Goal: Information Seeking & Learning: Check status

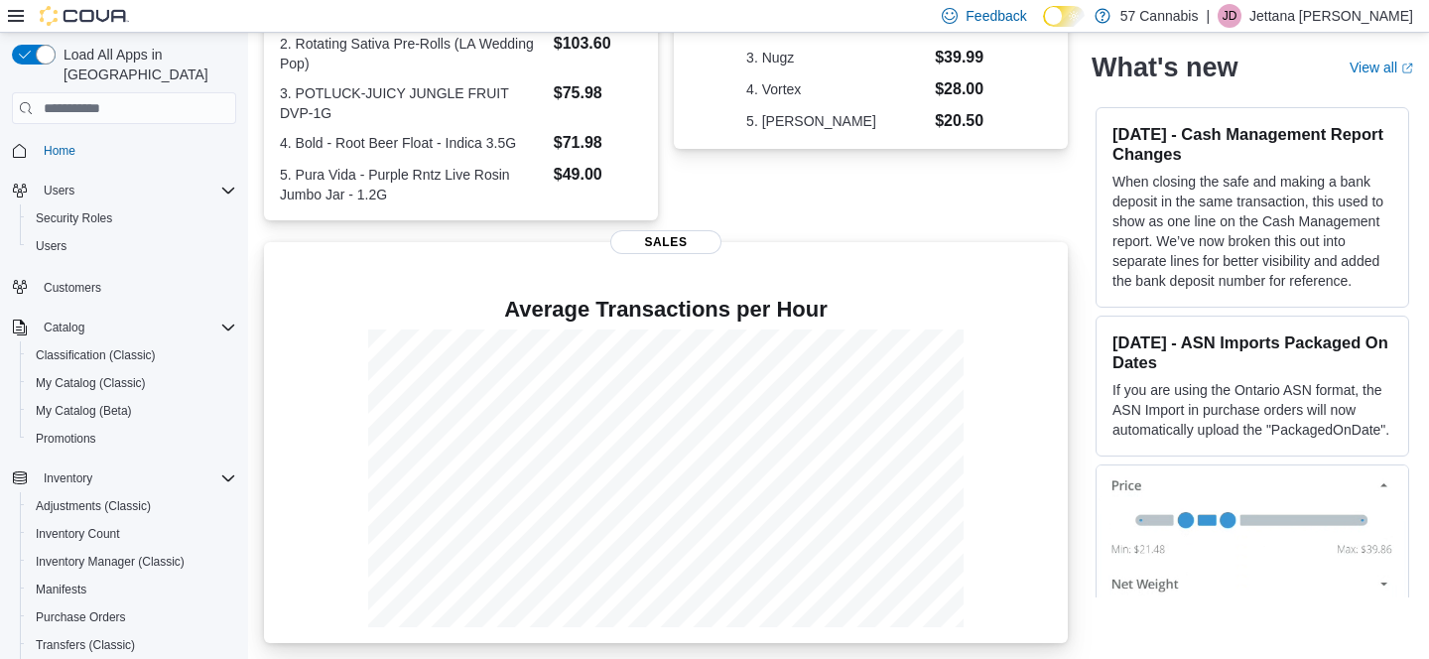
scroll to position [523, 0]
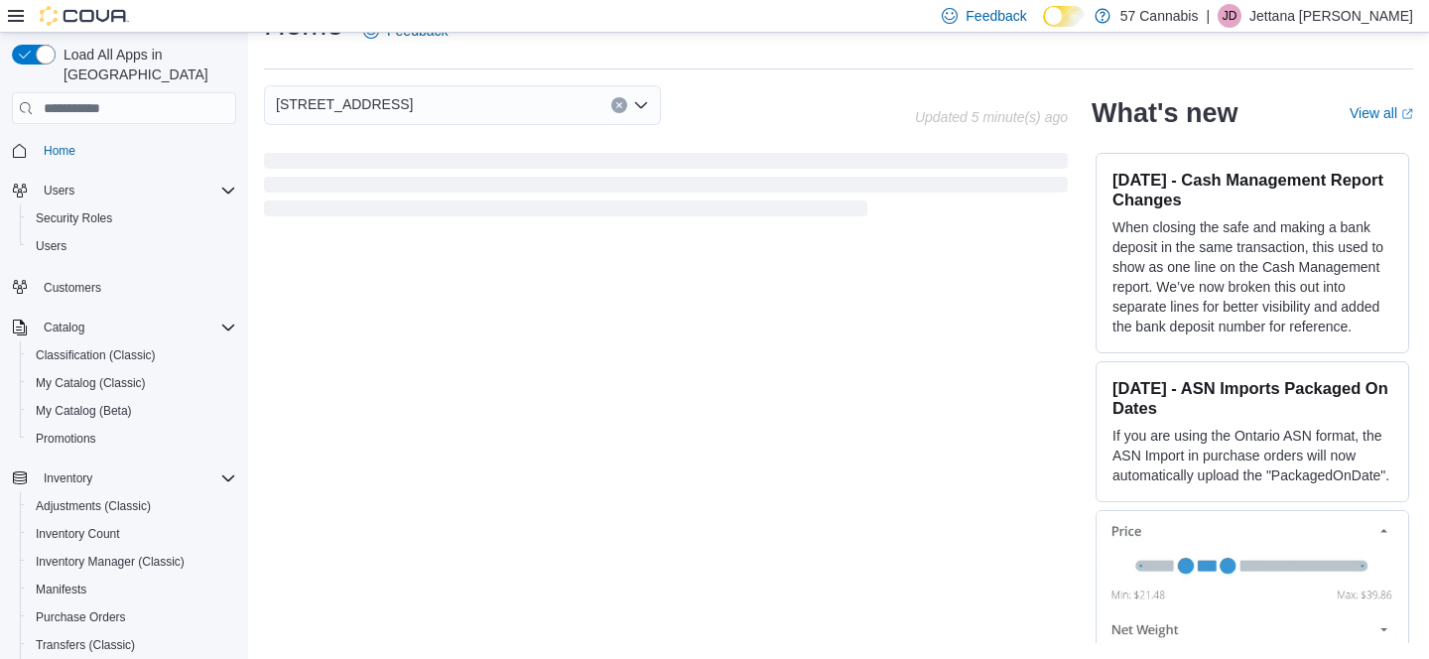
scroll to position [43, 0]
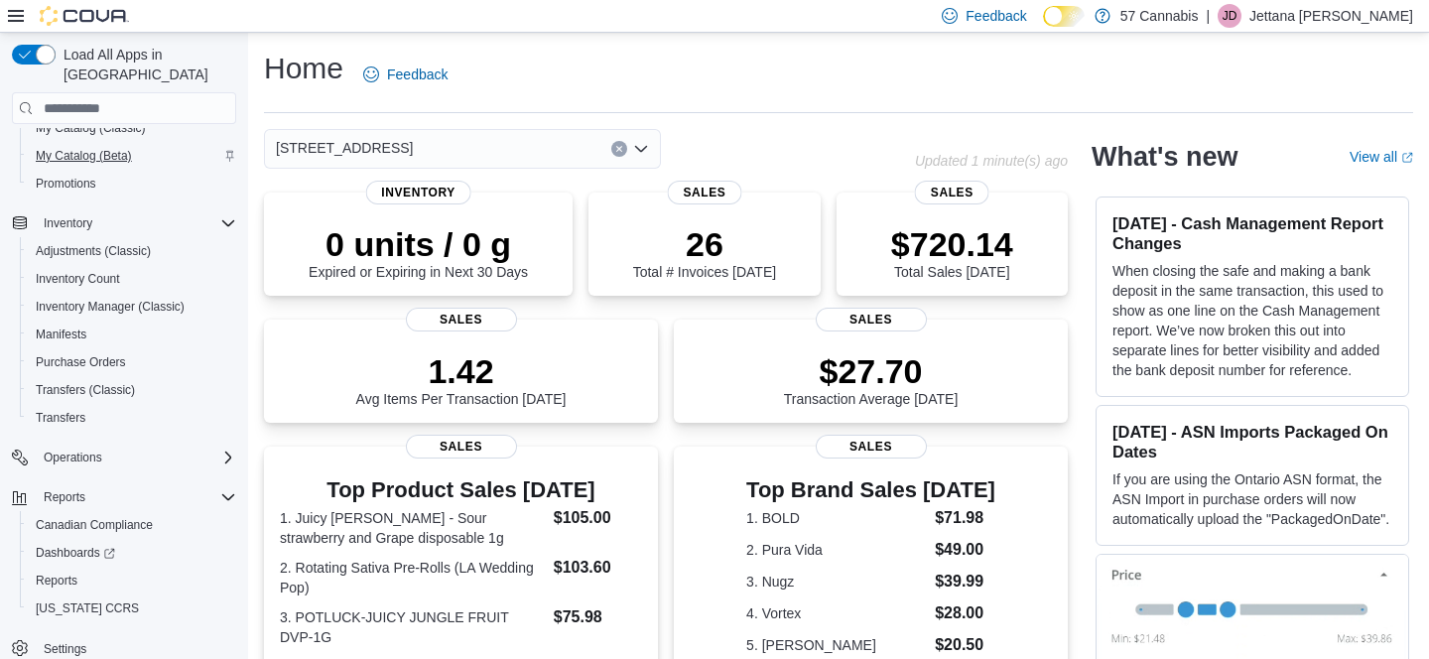
scroll to position [523, 0]
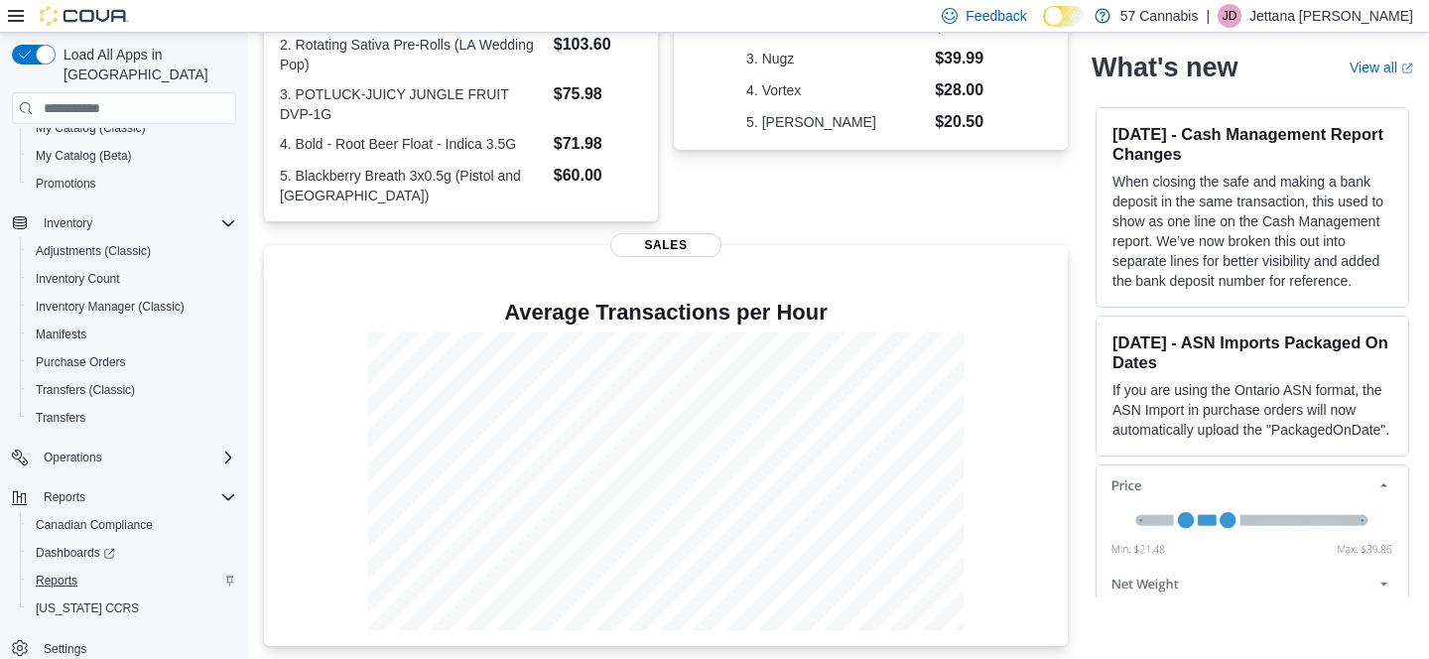
click at [55, 572] on span "Reports" at bounding box center [57, 580] width 42 height 16
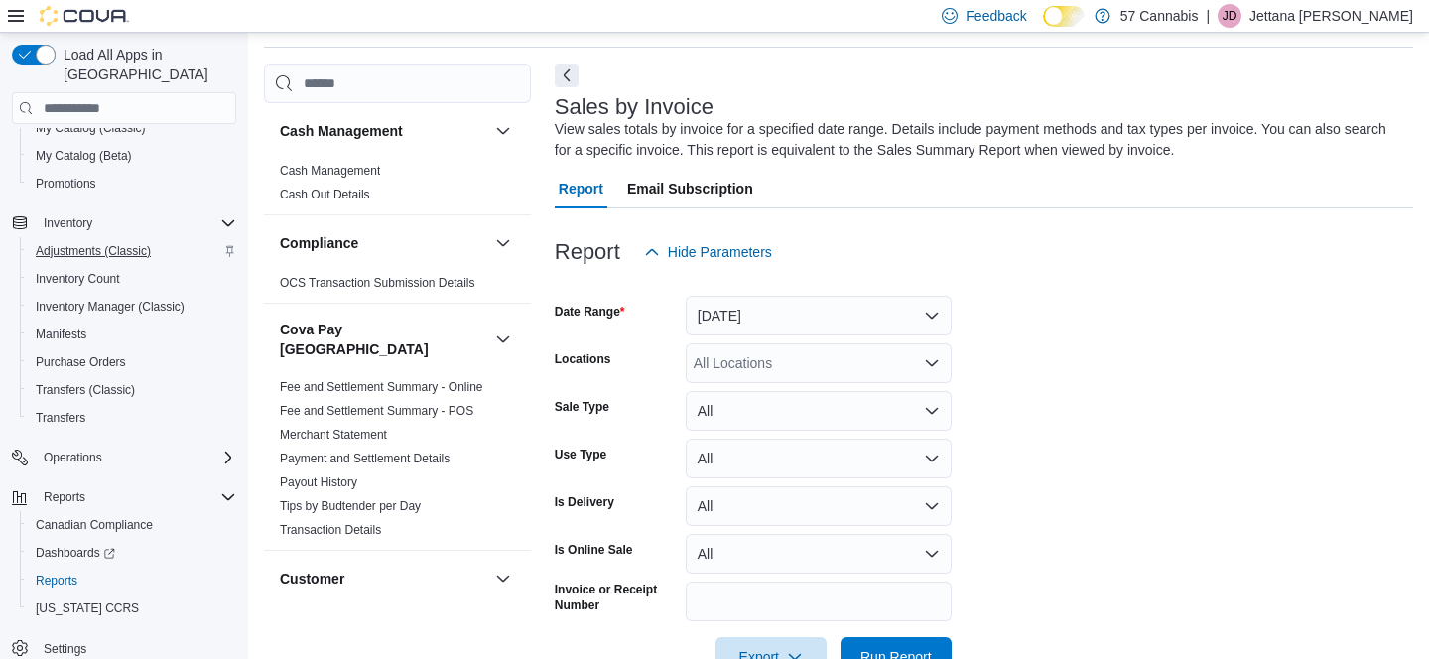
scroll to position [251, 0]
click at [768, 303] on button "Yesterday" at bounding box center [819, 316] width 266 height 40
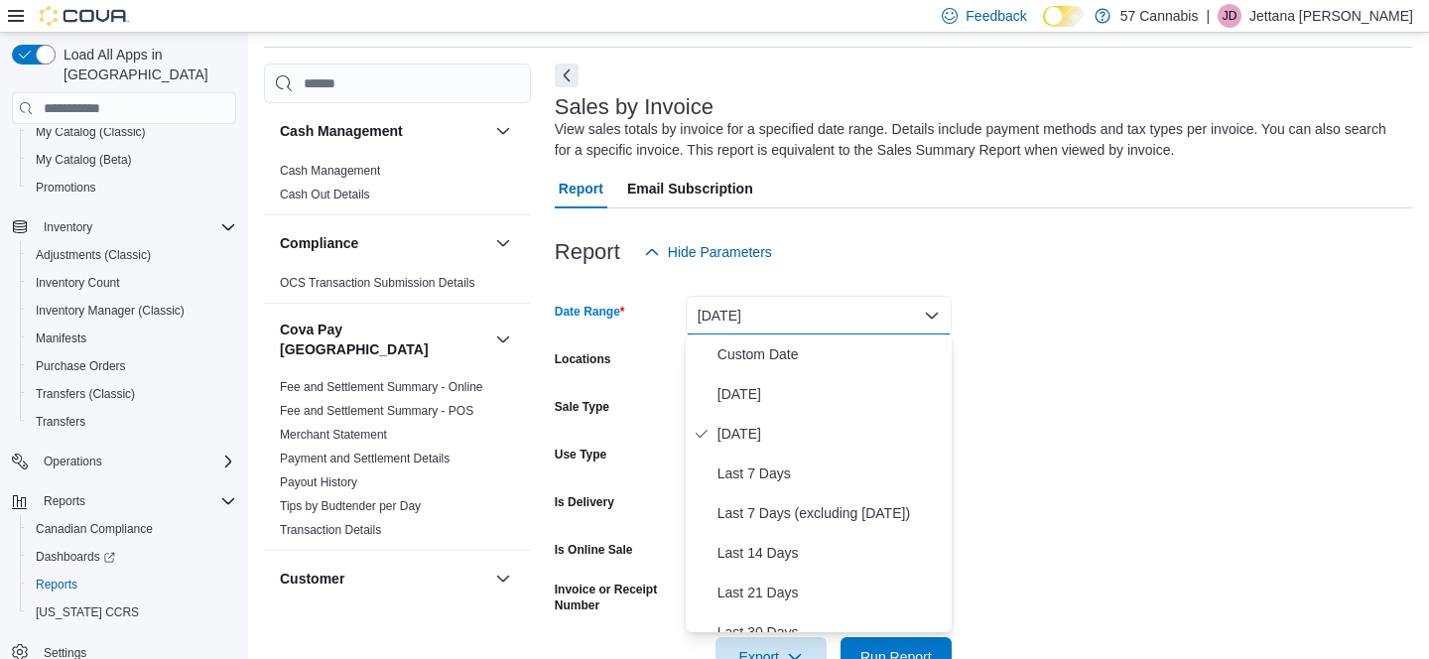
click at [771, 317] on button "Yesterday" at bounding box center [819, 316] width 266 height 40
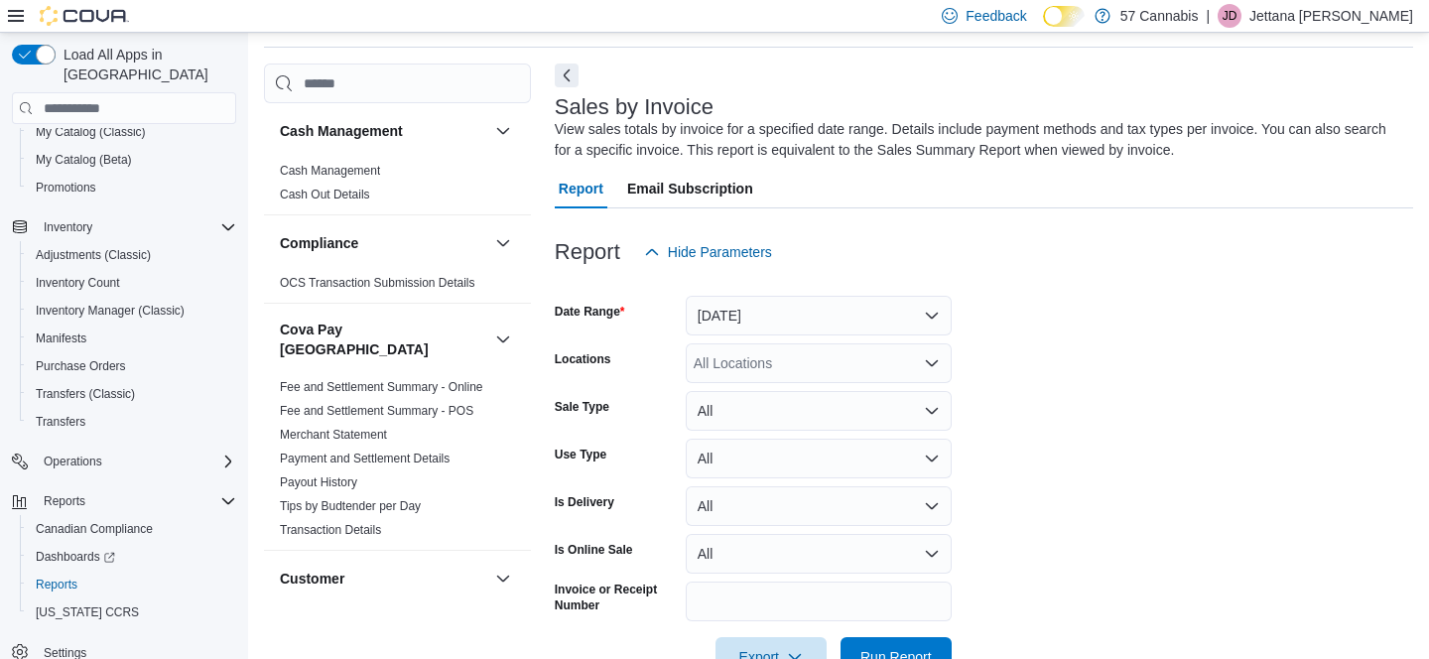
click at [773, 320] on button "Yesterday" at bounding box center [819, 316] width 266 height 40
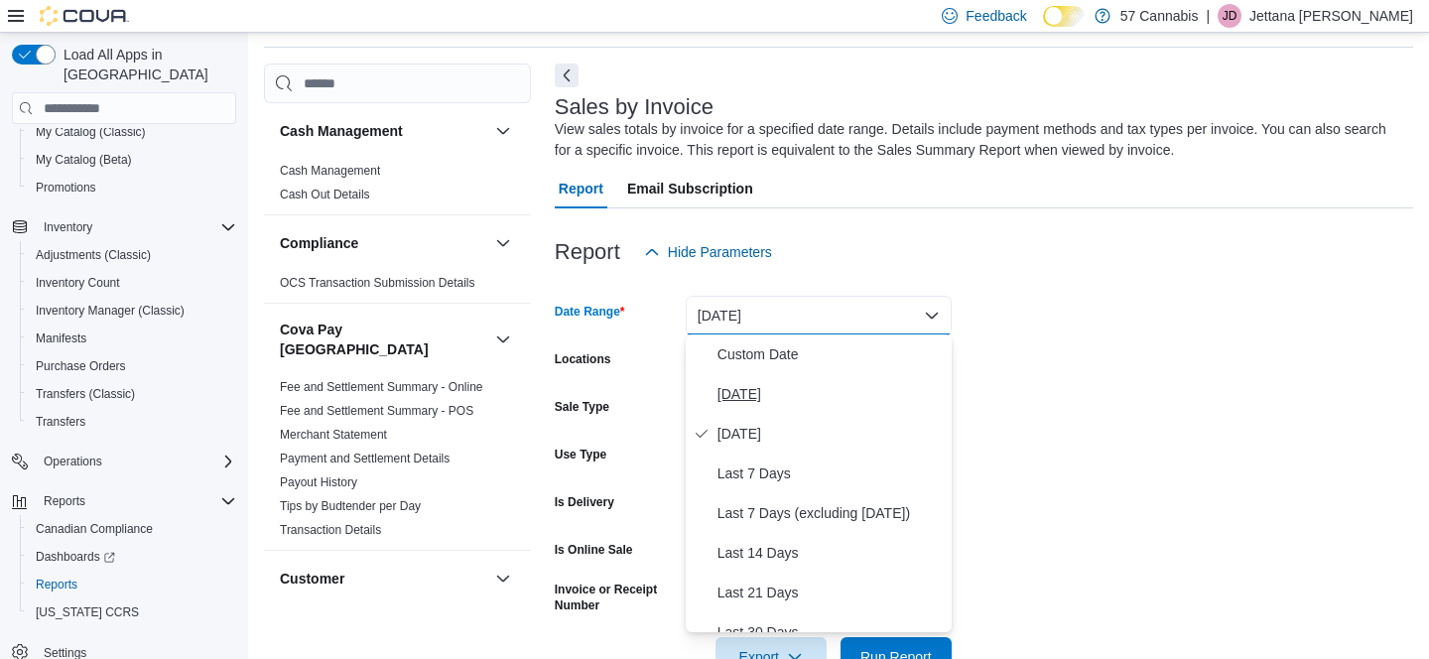
click at [750, 396] on span "Today" at bounding box center [830, 394] width 226 height 24
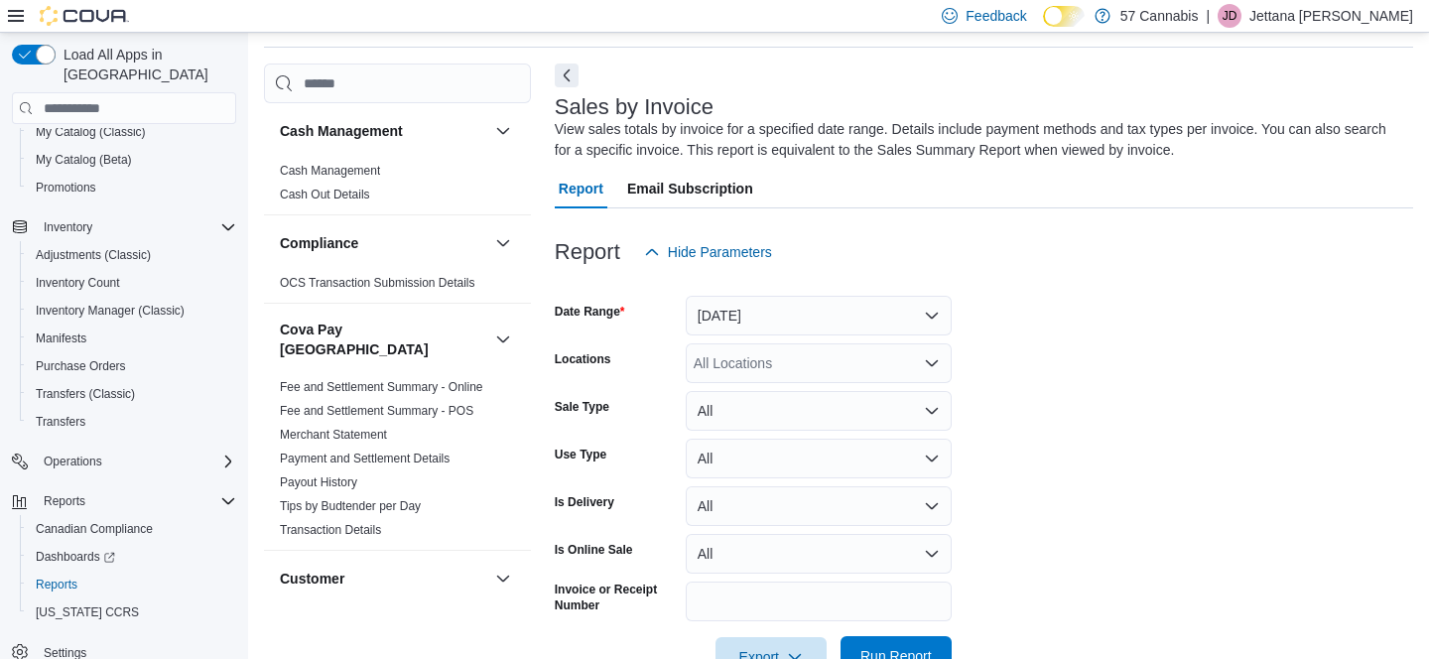
click at [867, 651] on span "Run Report" at bounding box center [895, 656] width 71 height 20
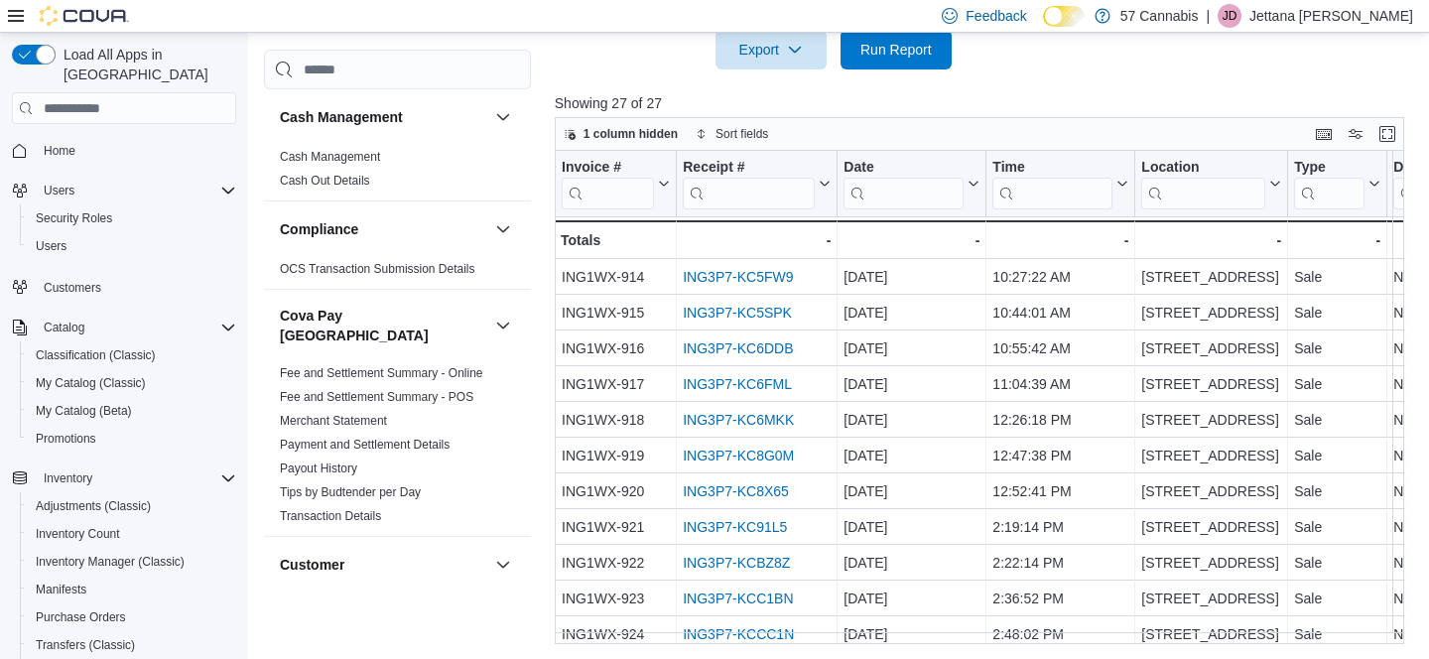
scroll to position [276, 0]
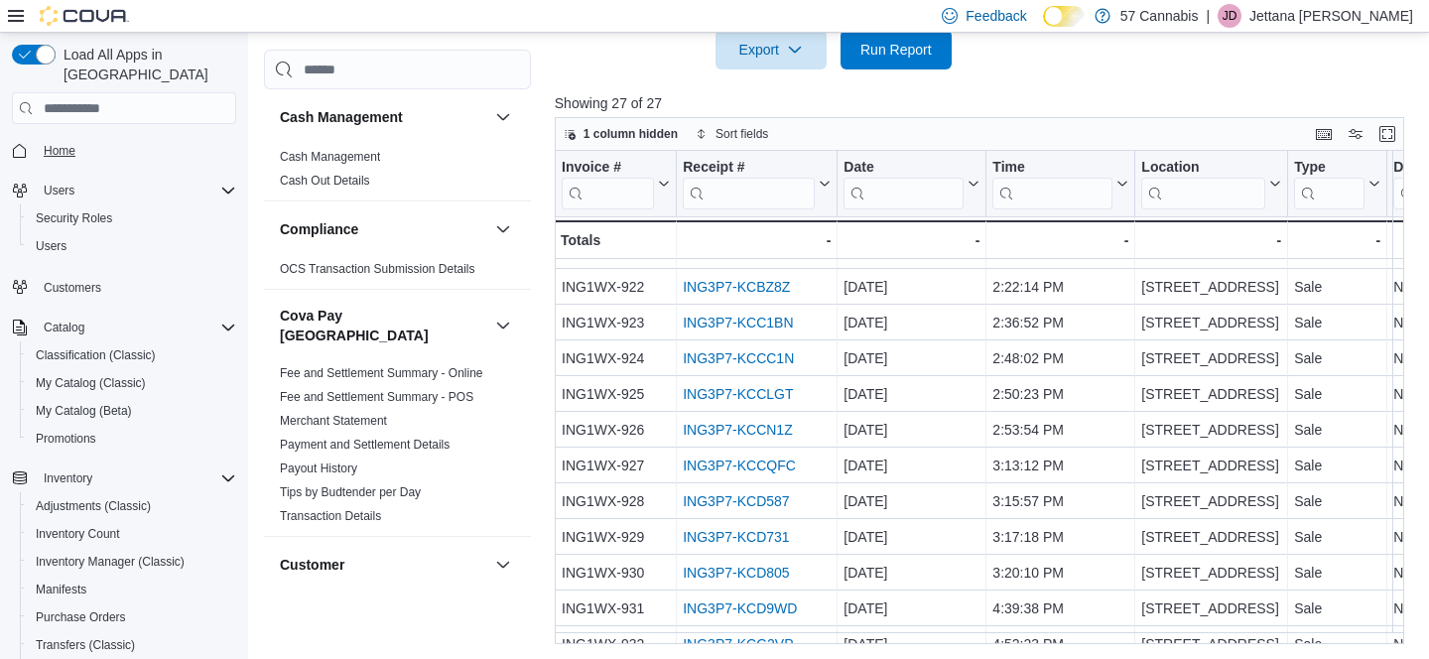
click at [55, 143] on span "Home" at bounding box center [60, 151] width 32 height 16
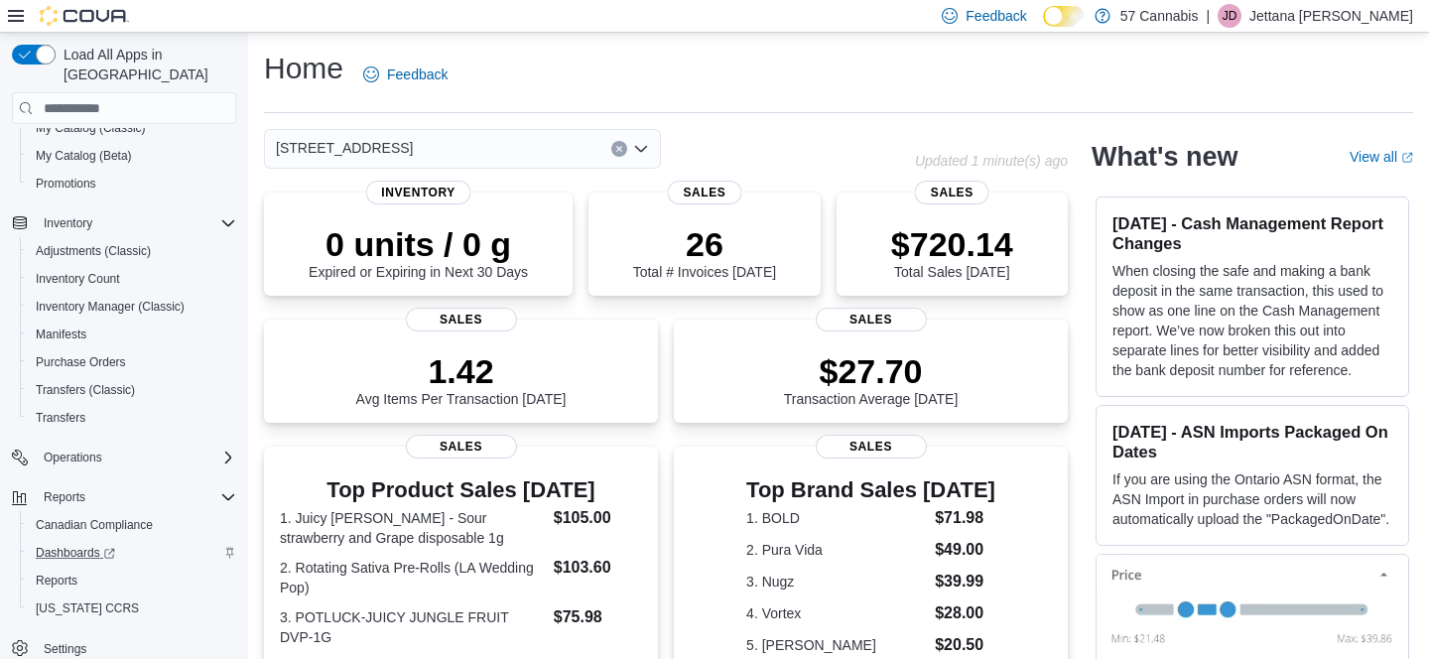
scroll to position [227, 0]
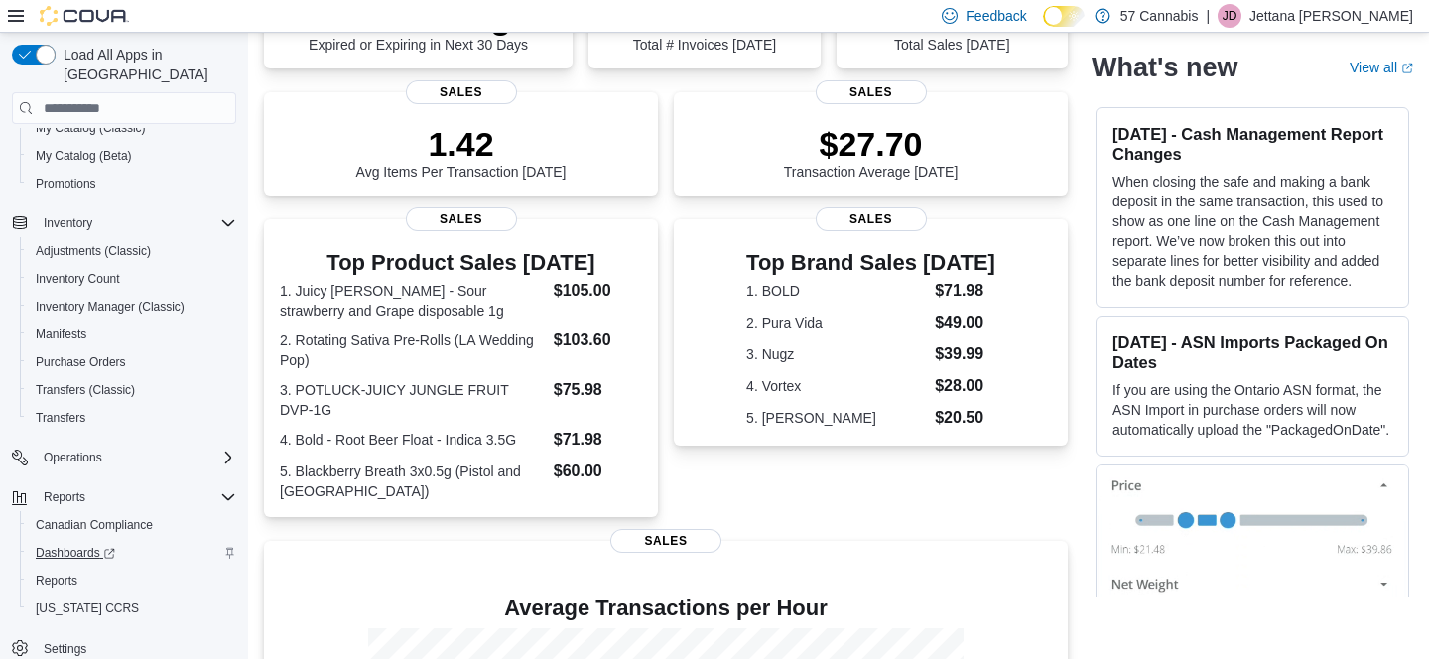
click at [69, 543] on span "Dashboards" at bounding box center [75, 553] width 79 height 24
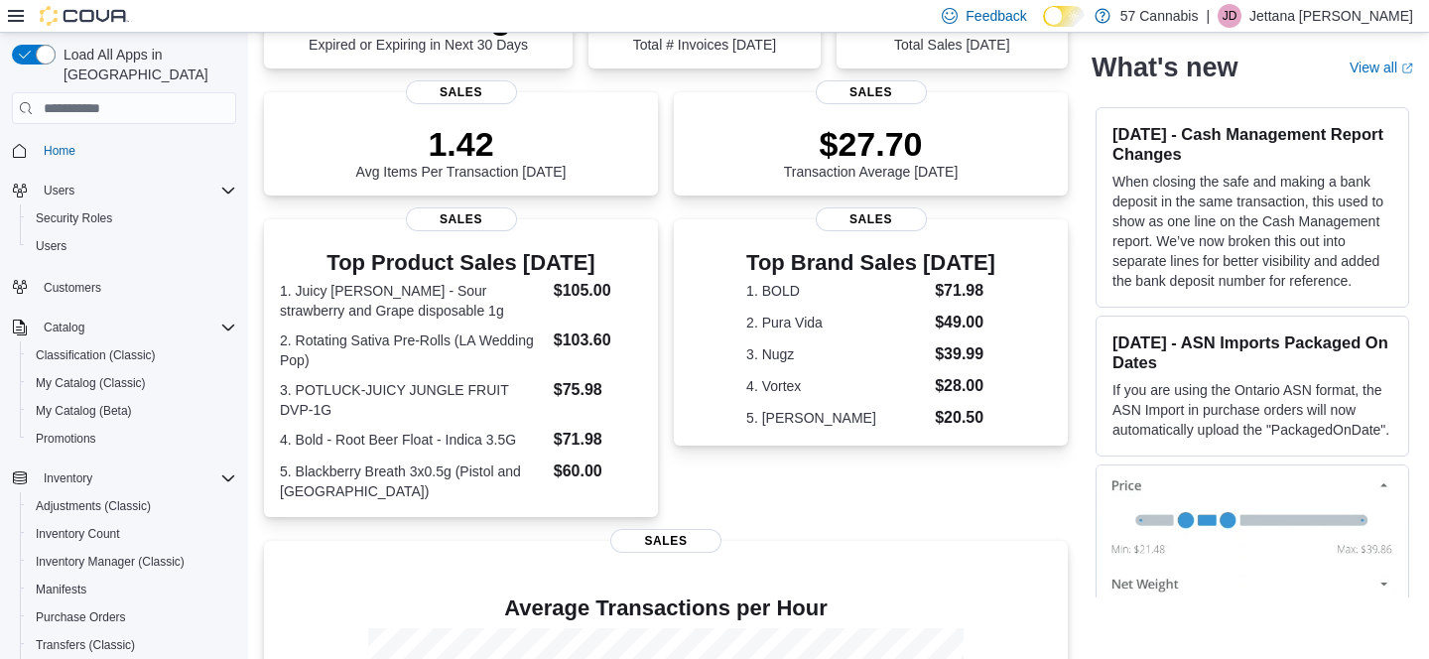
scroll to position [0, 0]
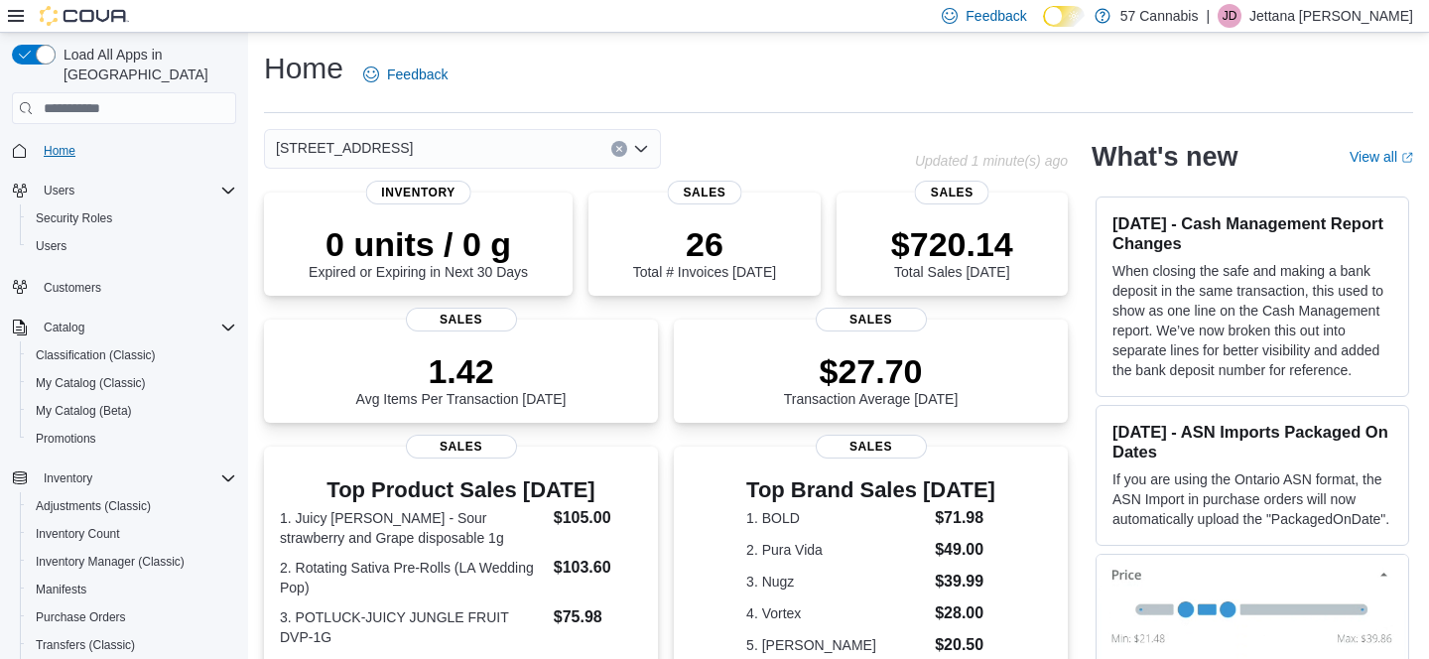
click at [51, 143] on span "Home" at bounding box center [60, 151] width 32 height 16
click at [28, 138] on span "Home" at bounding box center [124, 150] width 224 height 25
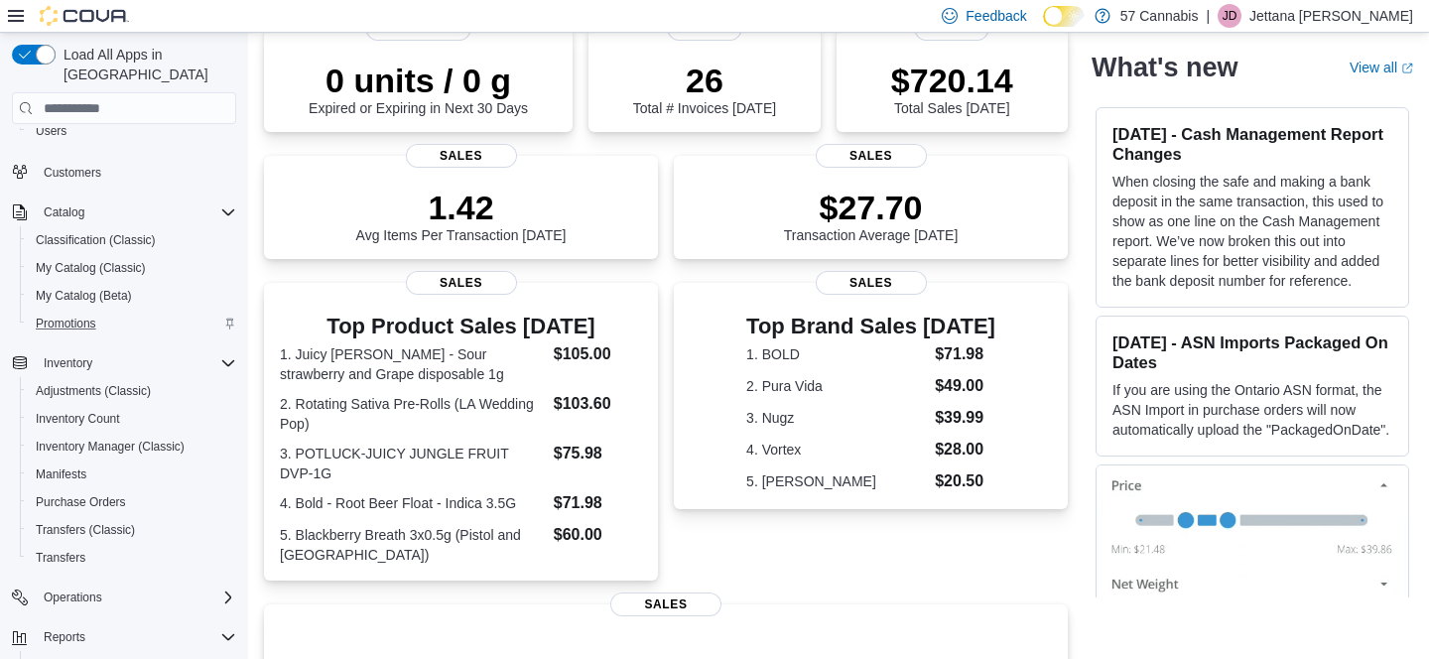
scroll to position [189, 0]
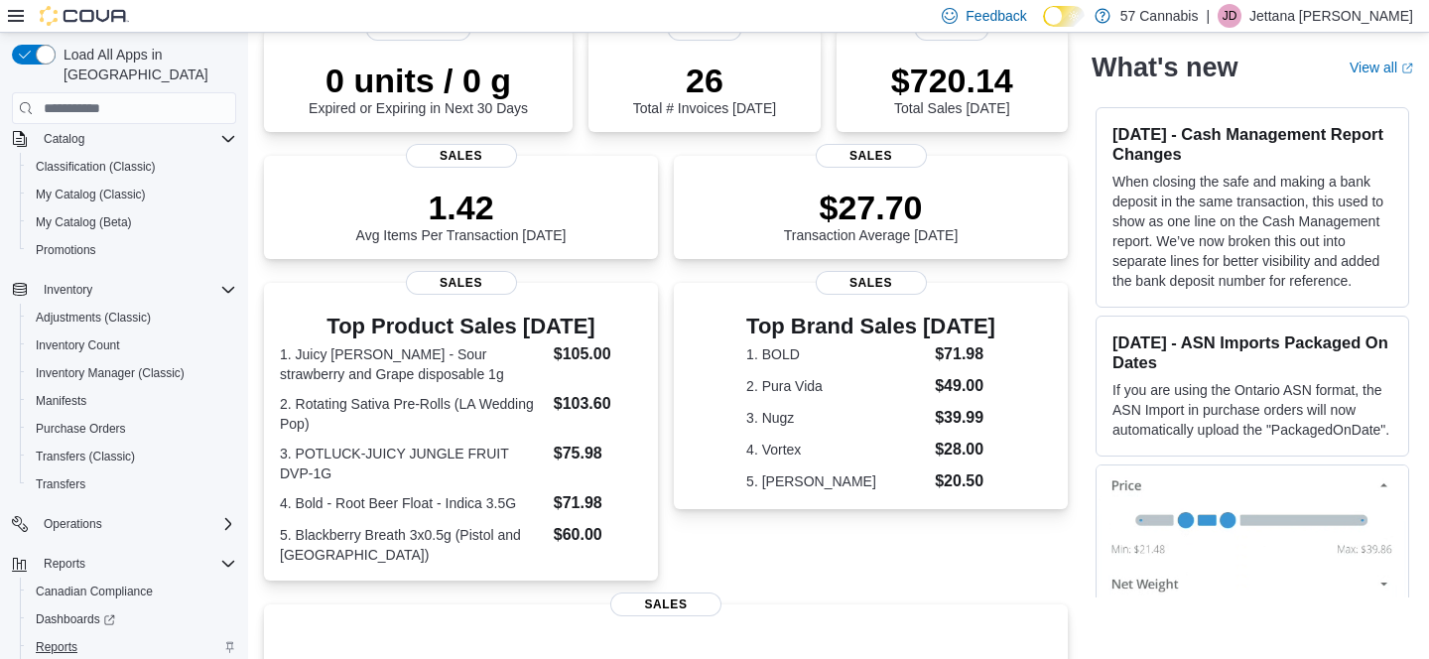
click at [74, 635] on span "Reports" at bounding box center [57, 647] width 42 height 24
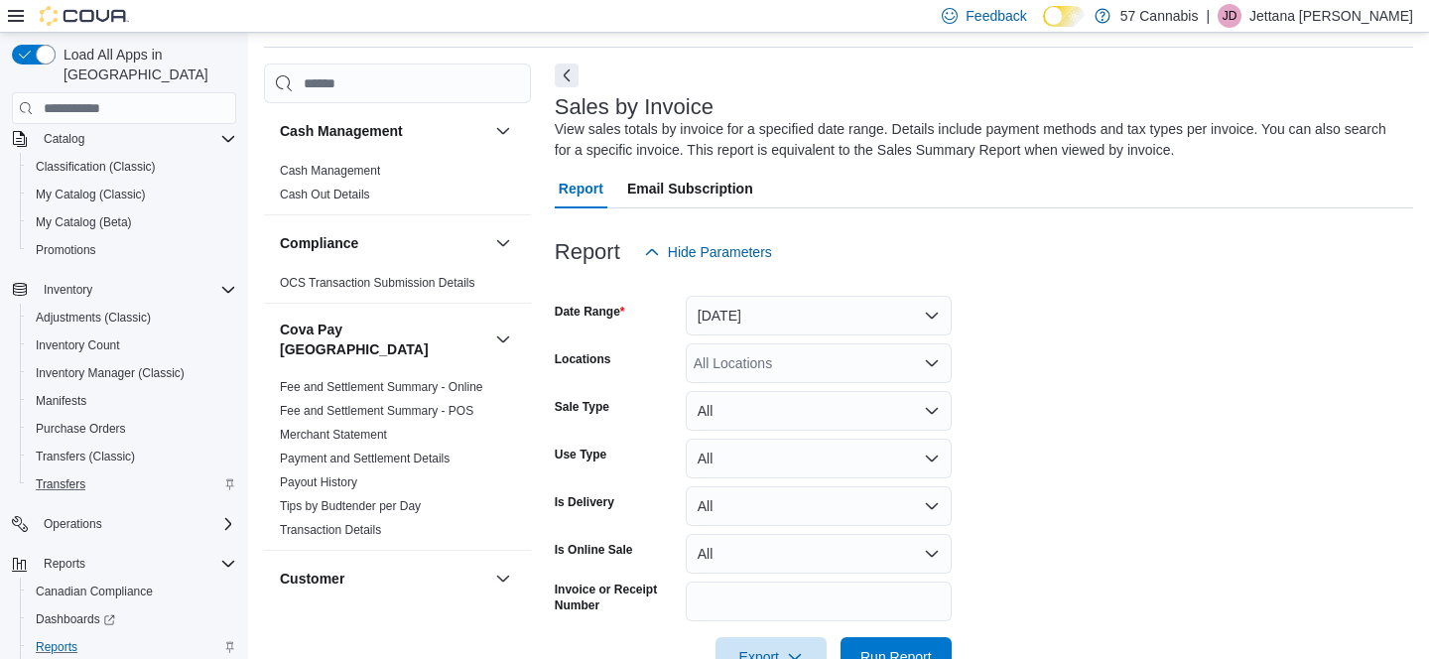
scroll to position [255, 0]
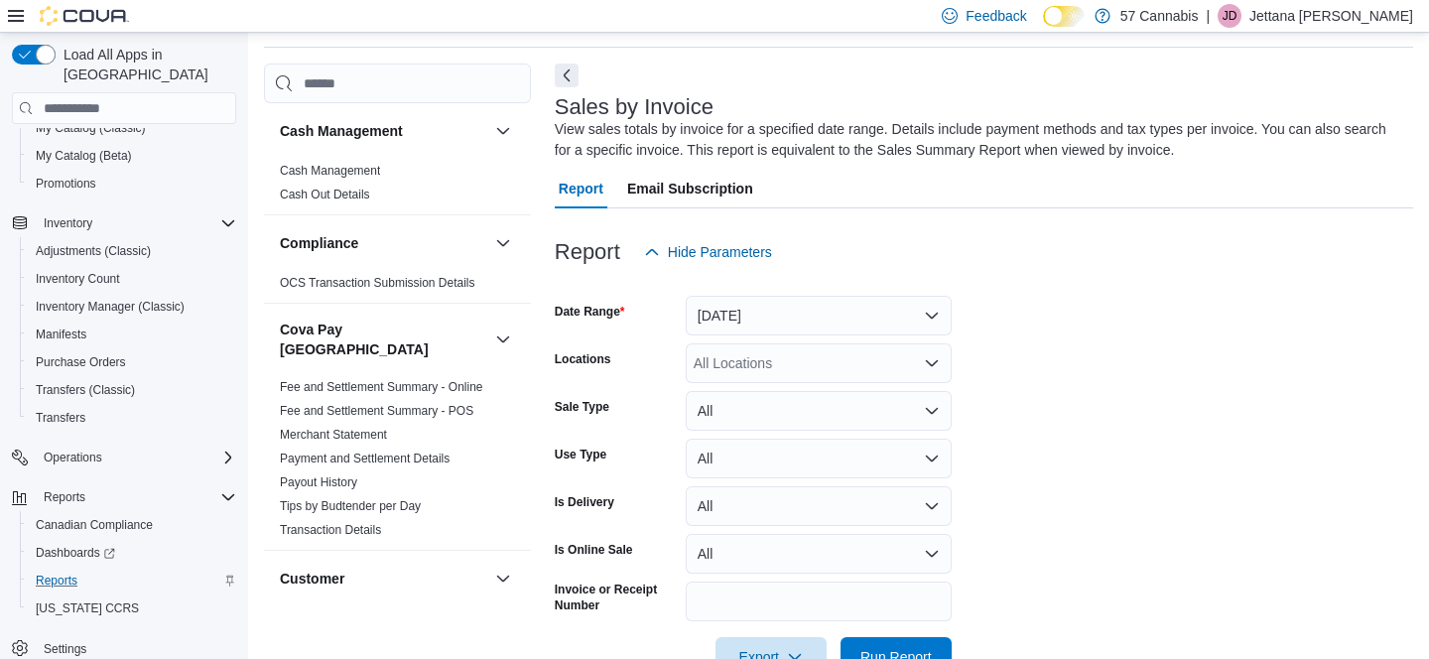
click at [825, 317] on button "Yesterday" at bounding box center [819, 316] width 266 height 40
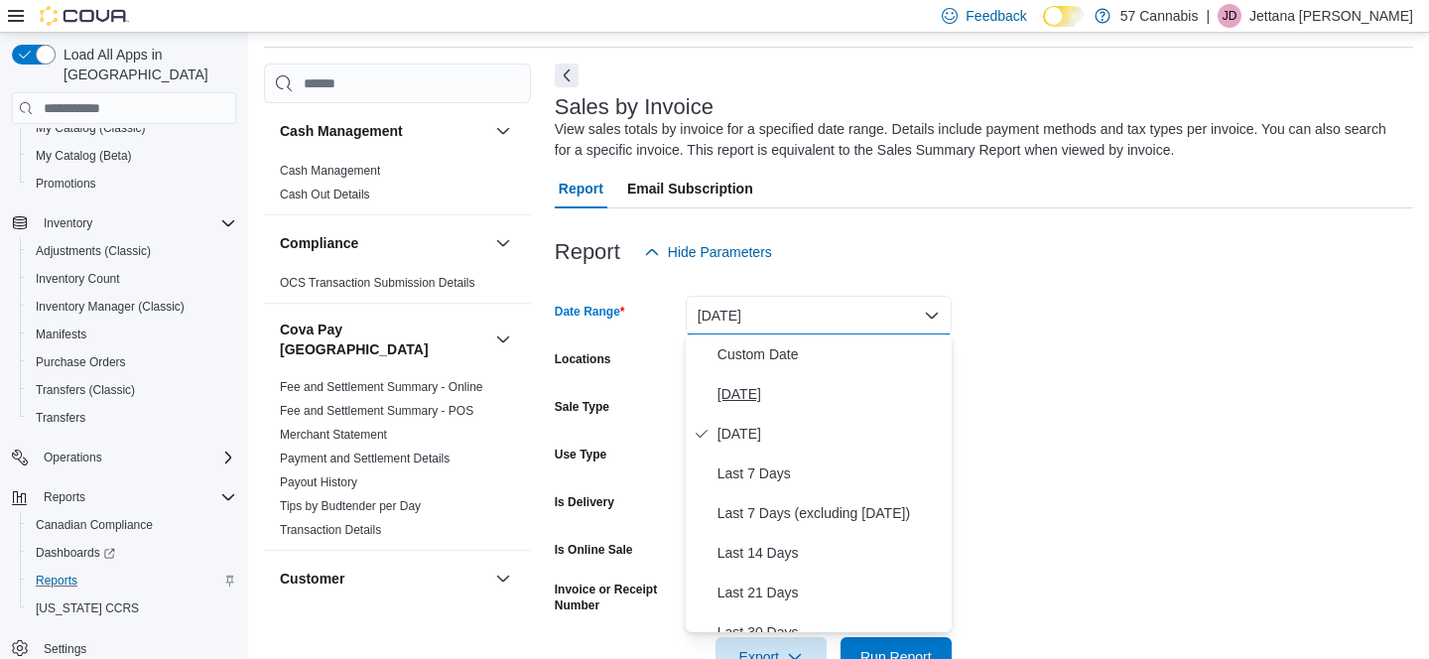
click at [824, 413] on button "Today" at bounding box center [819, 394] width 266 height 40
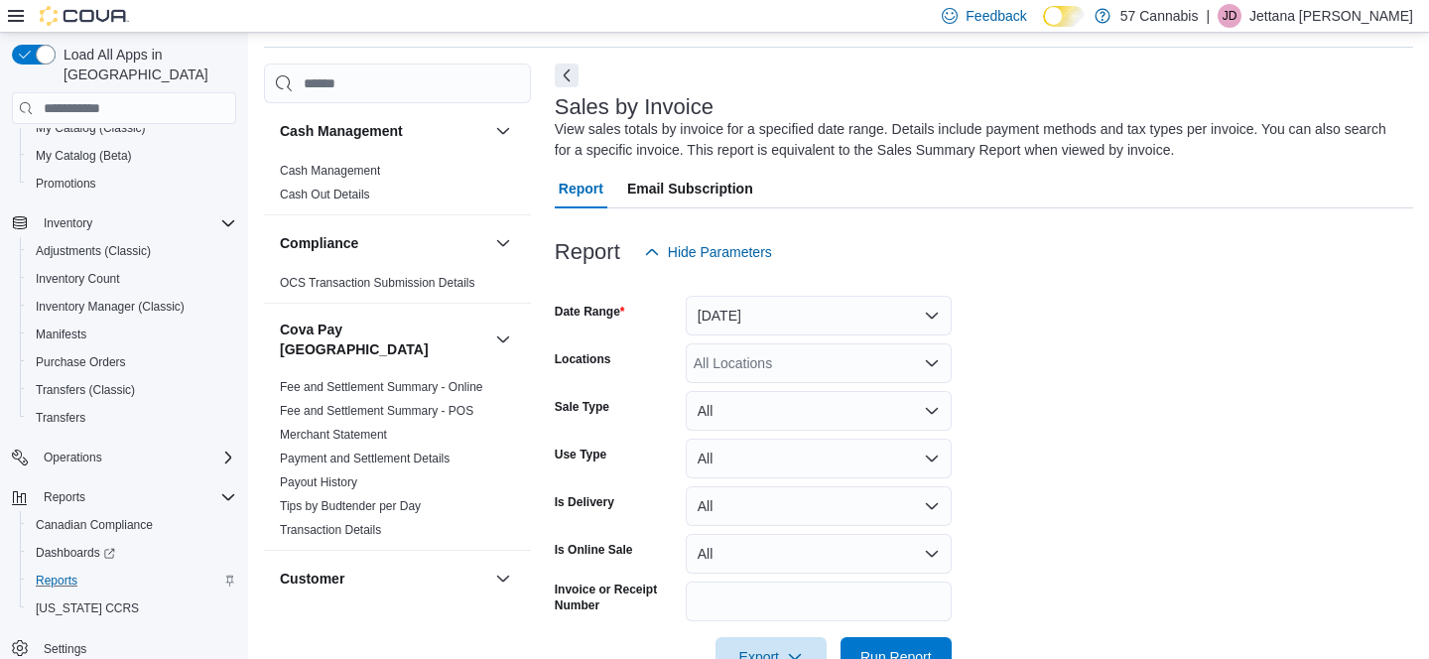
scroll to position [122, 0]
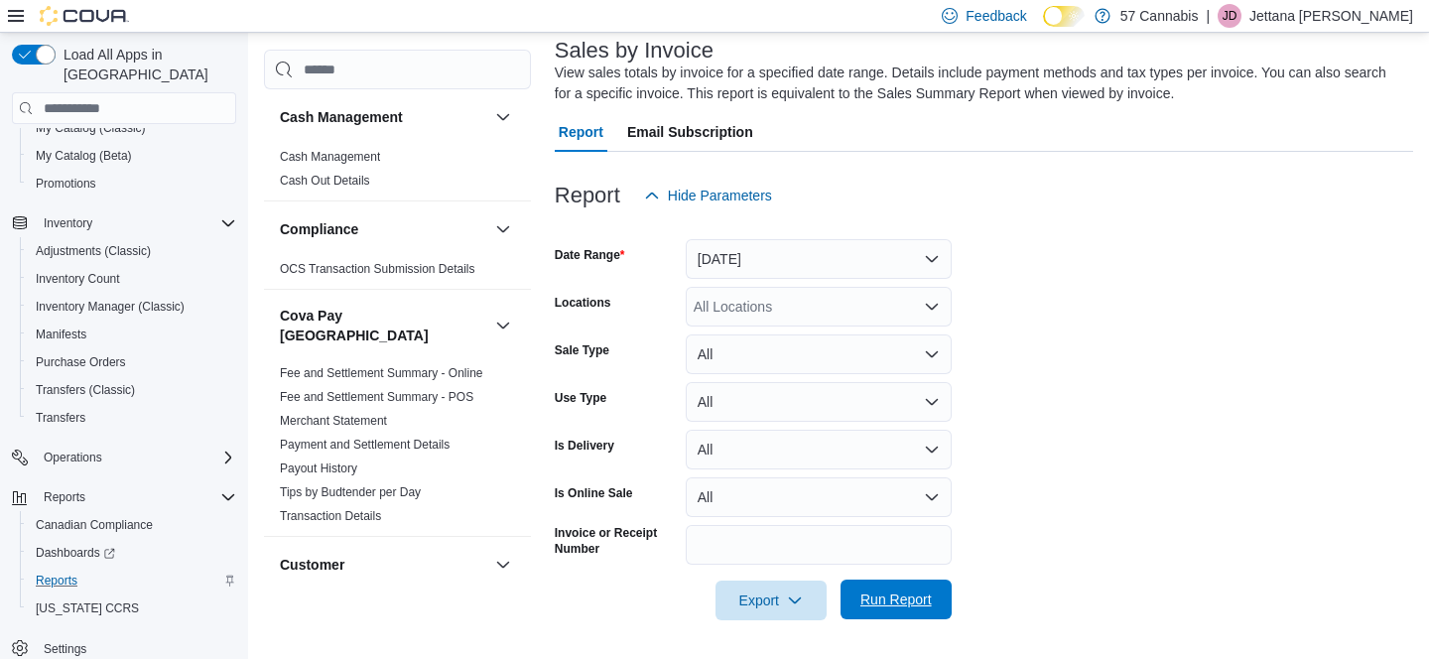
click at [917, 604] on span "Run Report" at bounding box center [895, 599] width 71 height 20
click at [318, 509] on link "Transaction Details" at bounding box center [330, 516] width 101 height 14
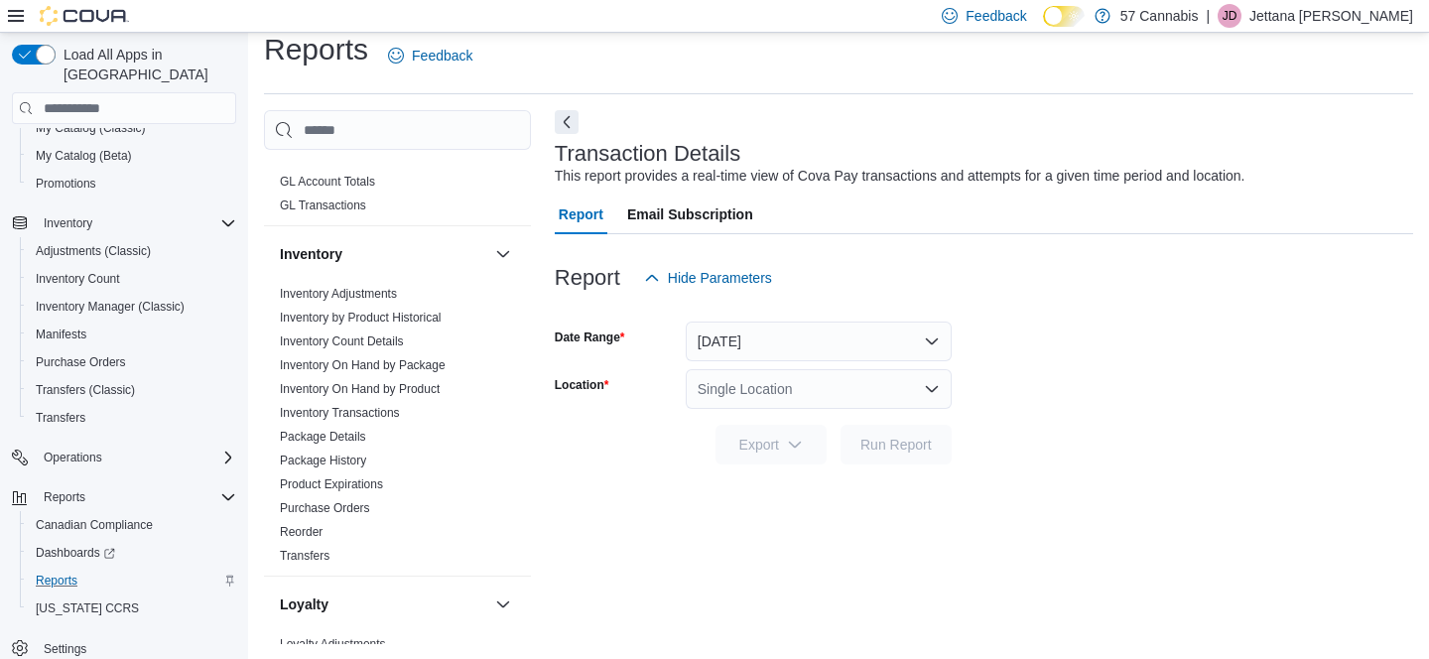
scroll to position [1456, 0]
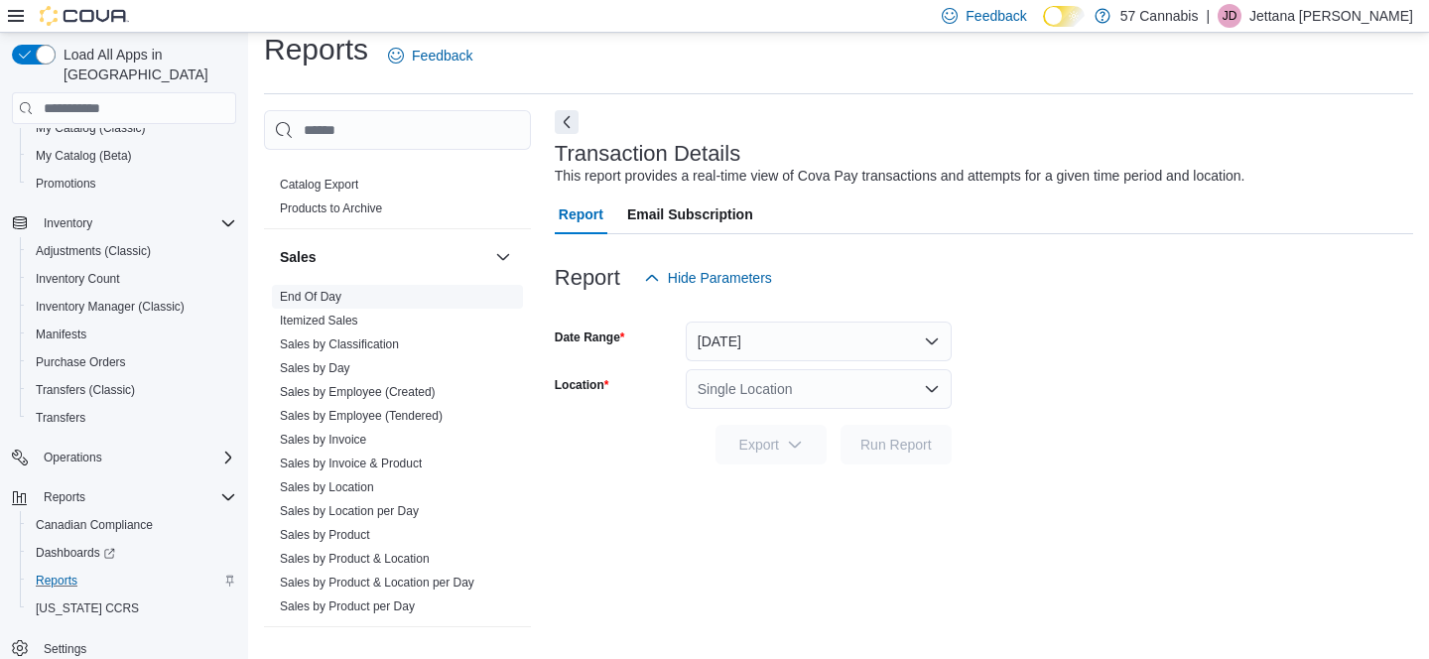
click at [315, 290] on link "End Of Day" at bounding box center [311, 297] width 62 height 14
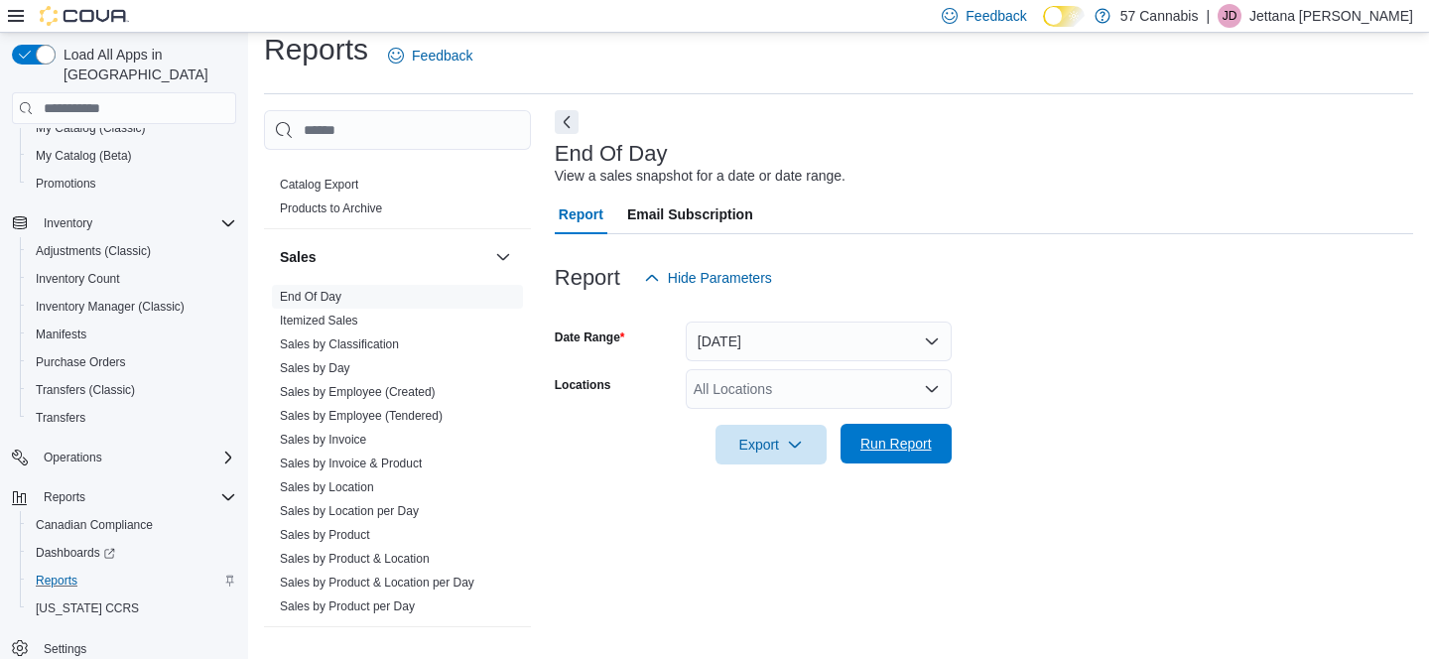
click at [937, 448] on span "Run Report" at bounding box center [895, 444] width 87 height 40
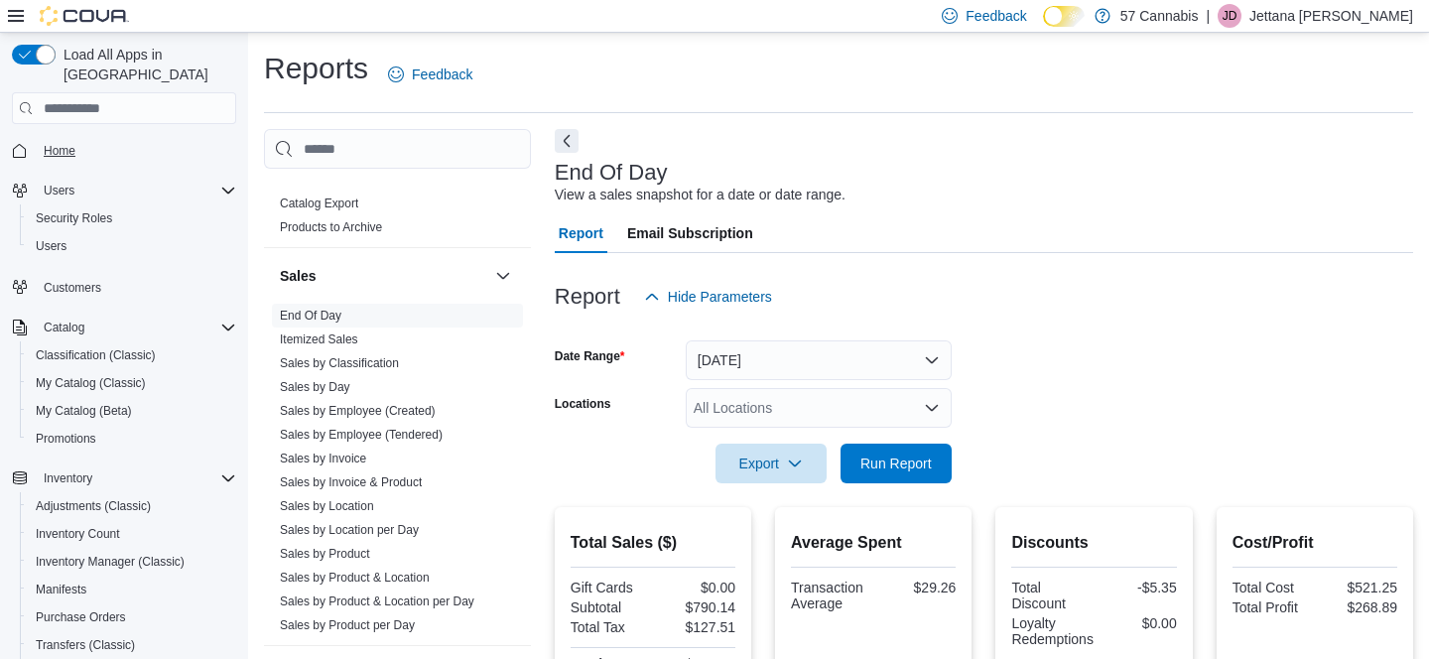
click at [69, 143] on span "Home" at bounding box center [60, 151] width 32 height 16
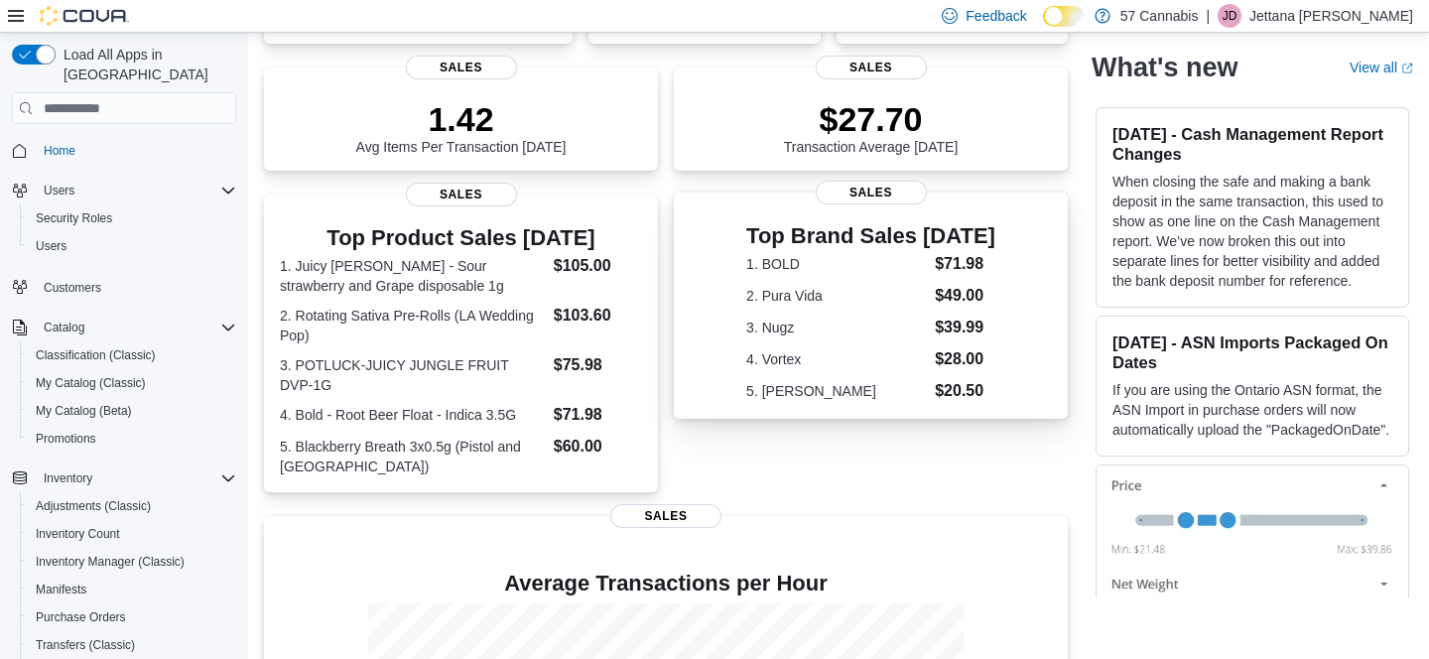
scroll to position [43, 0]
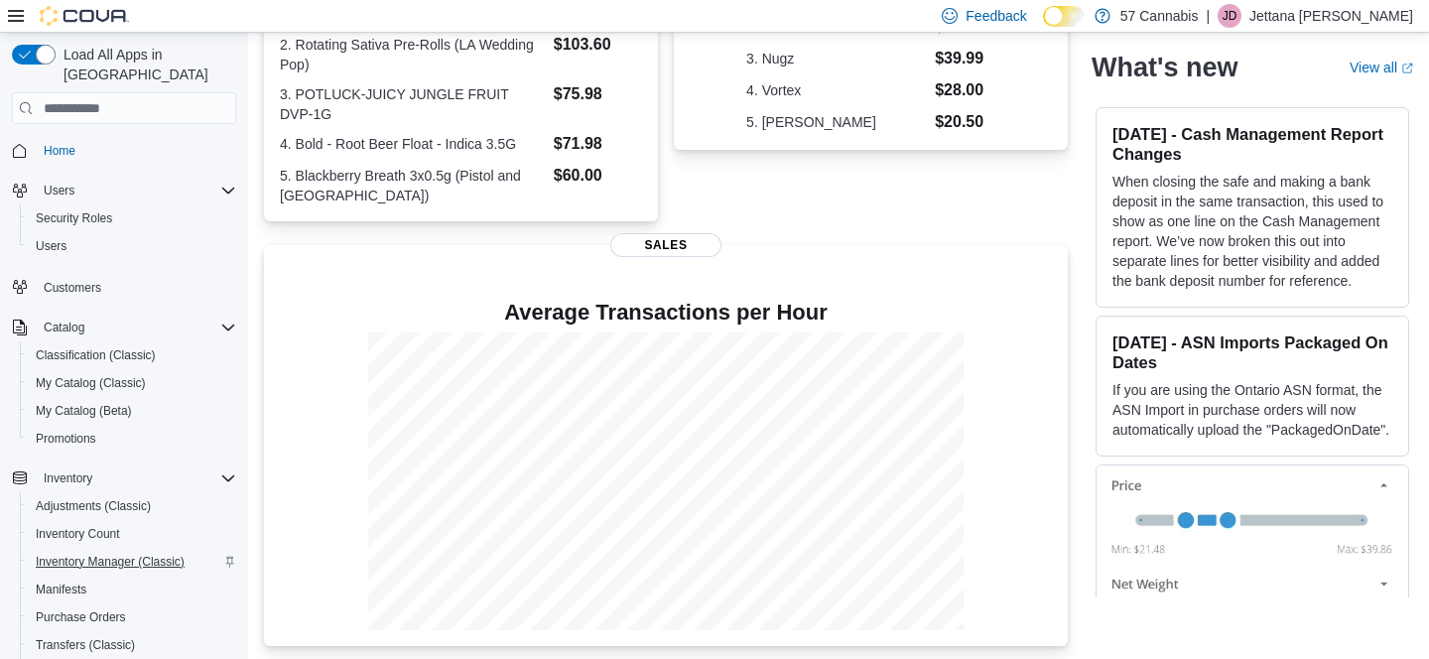
scroll to position [251, 0]
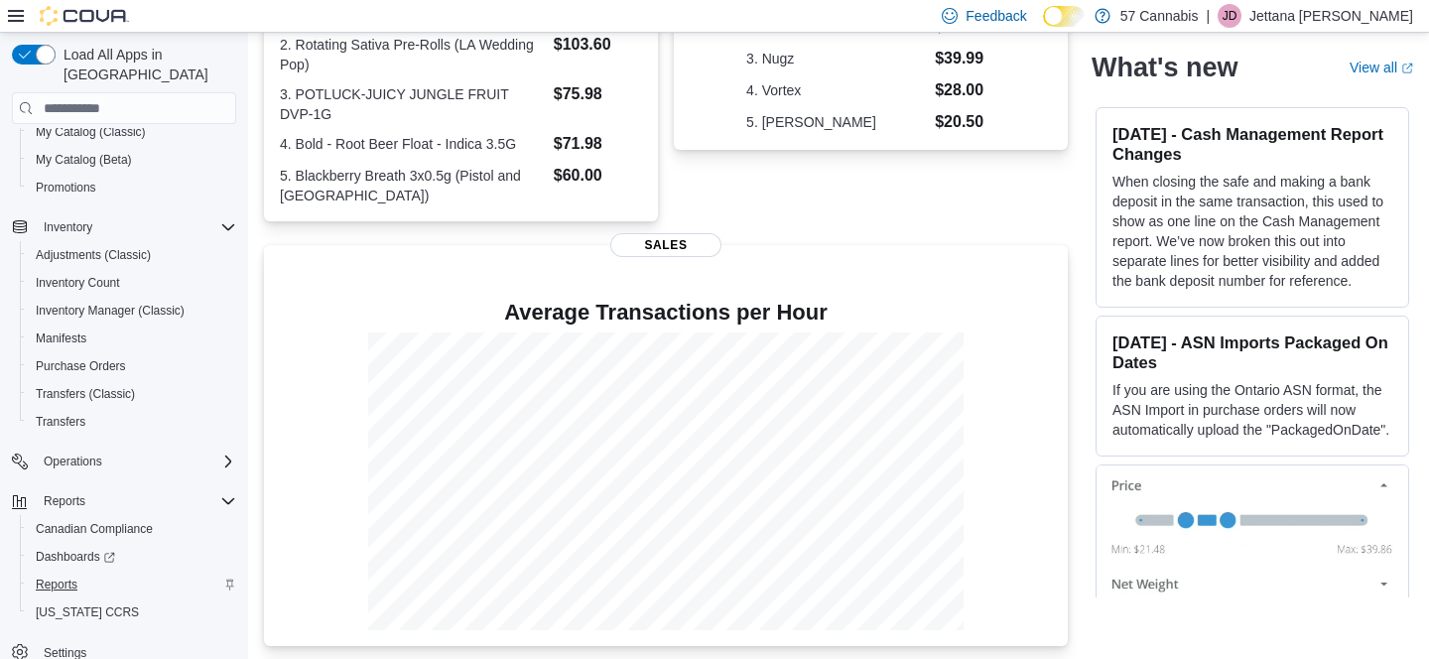
click at [76, 576] on span "Reports" at bounding box center [57, 584] width 42 height 16
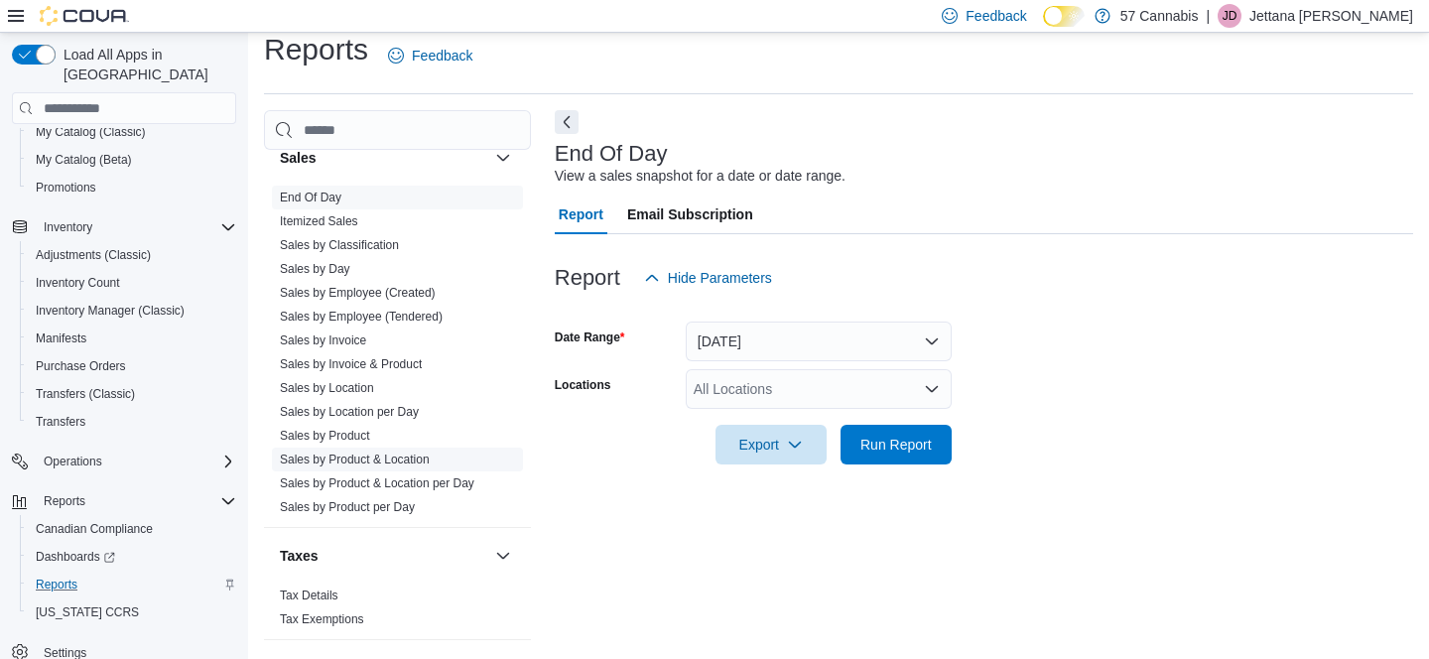
scroll to position [1393, 0]
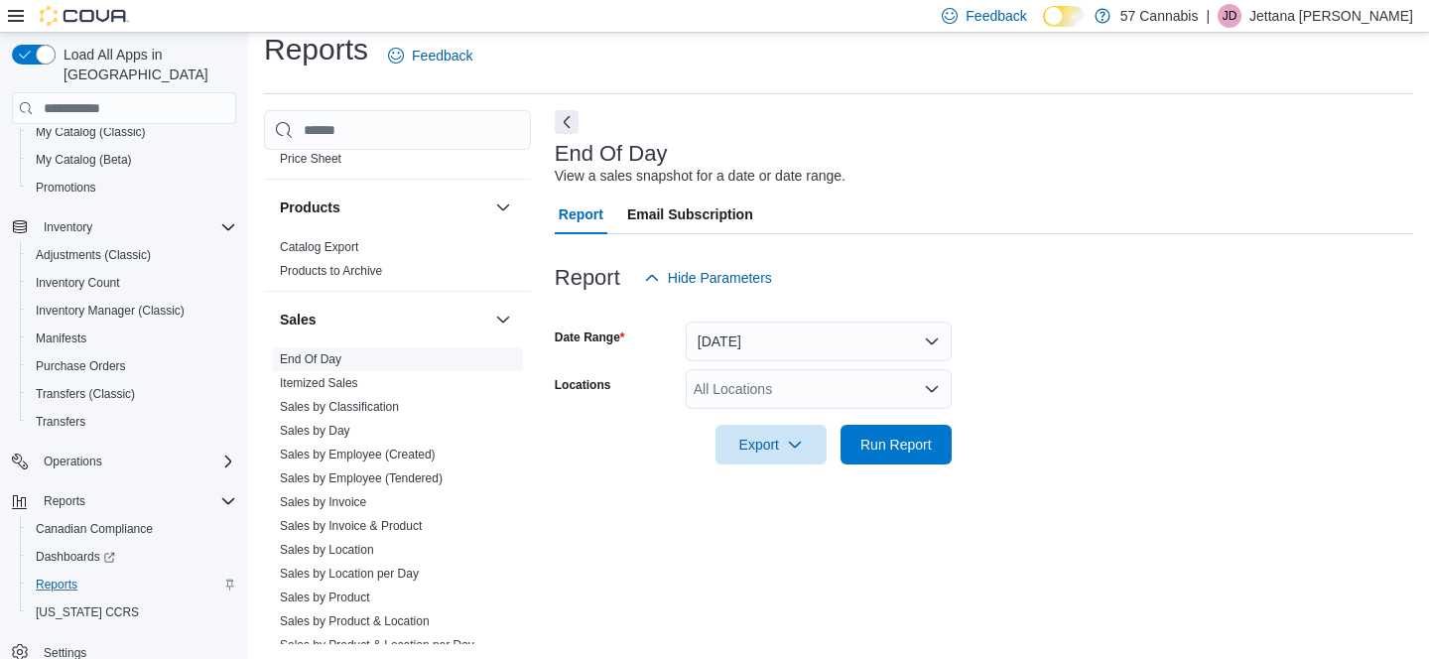
click at [313, 352] on link "End Of Day" at bounding box center [311, 359] width 62 height 14
click at [889, 433] on span "Run Report" at bounding box center [895, 444] width 87 height 40
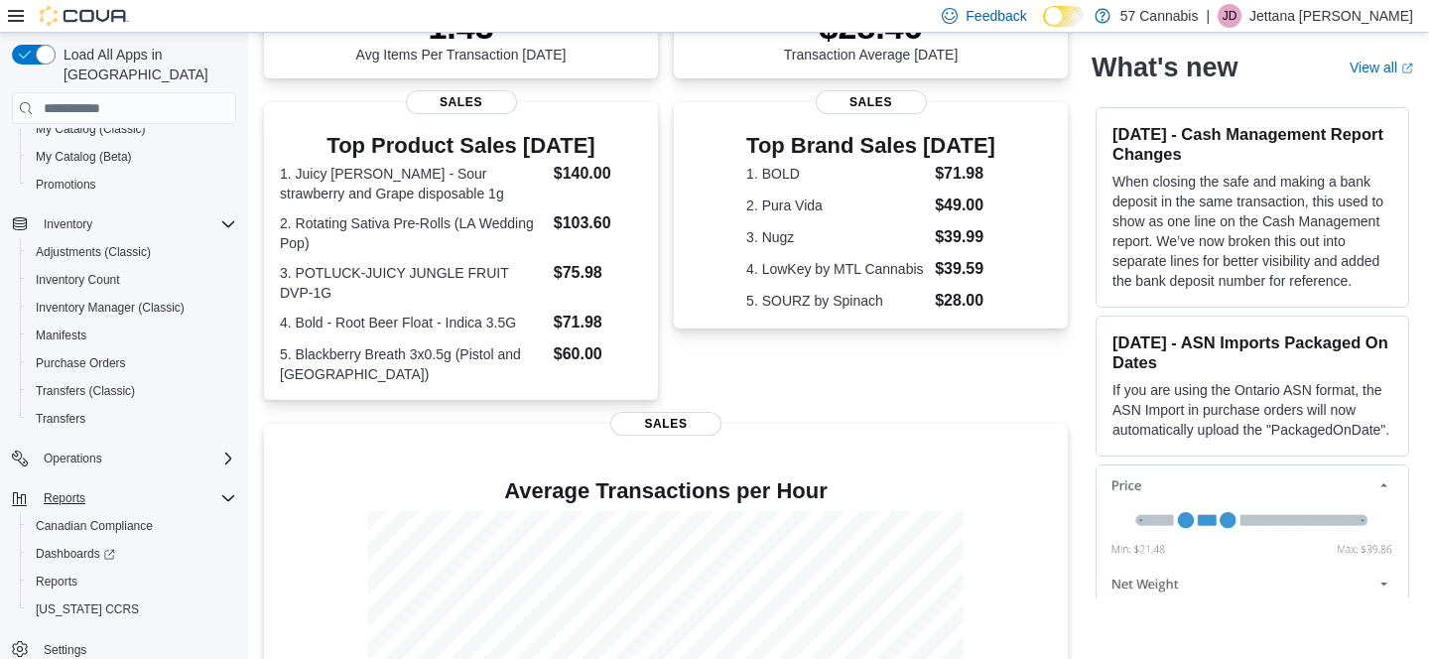
scroll to position [523, 0]
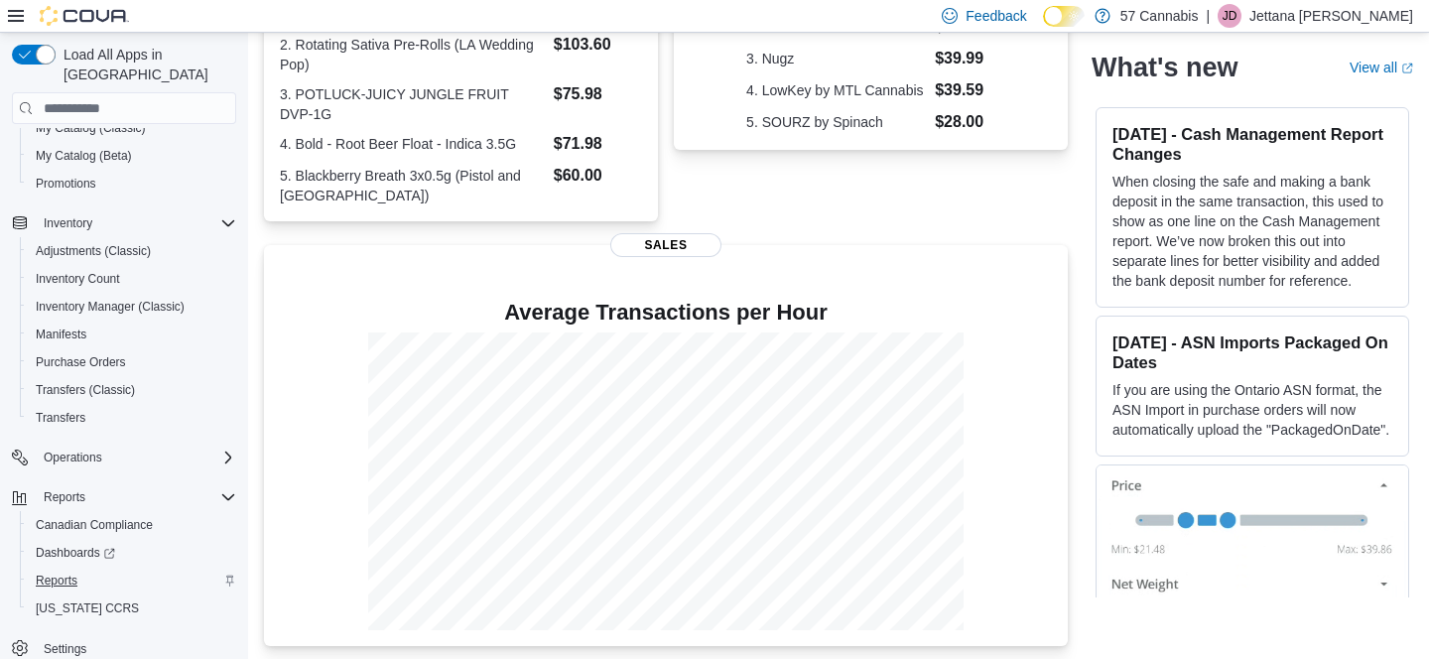
click at [65, 572] on span "Reports" at bounding box center [57, 580] width 42 height 16
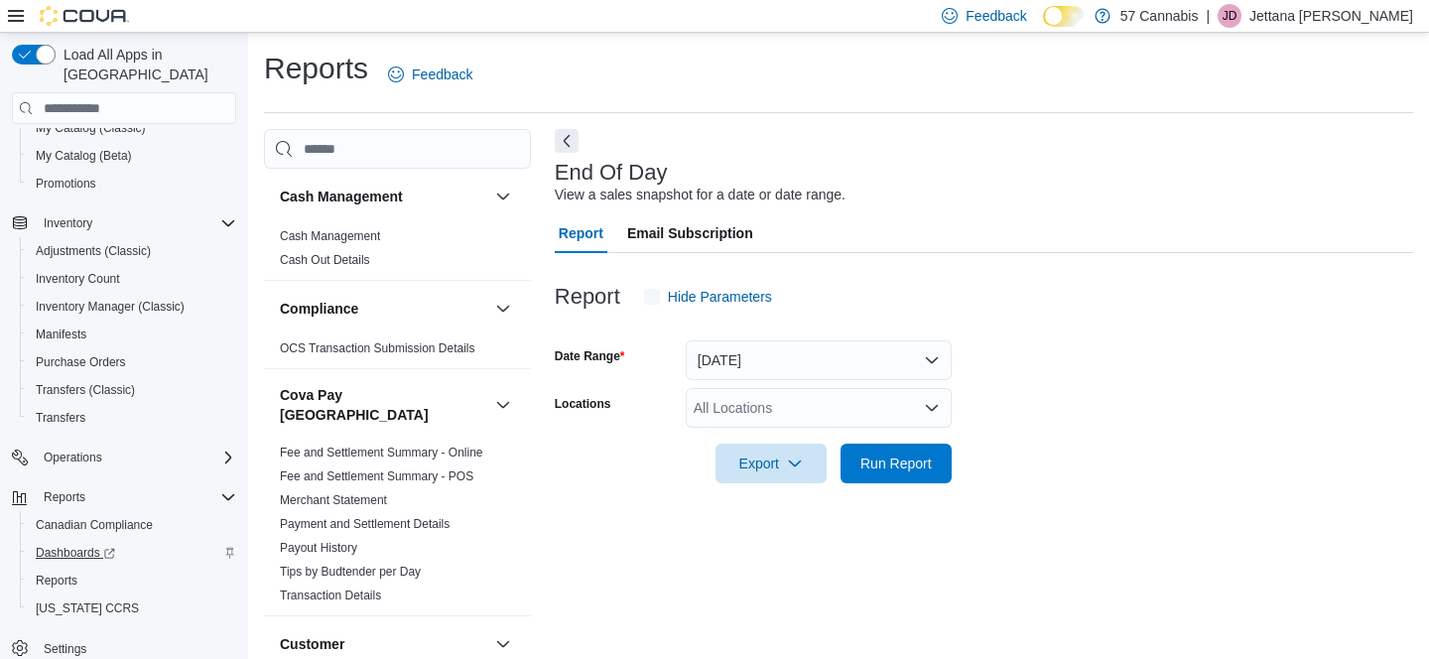
scroll to position [19, 0]
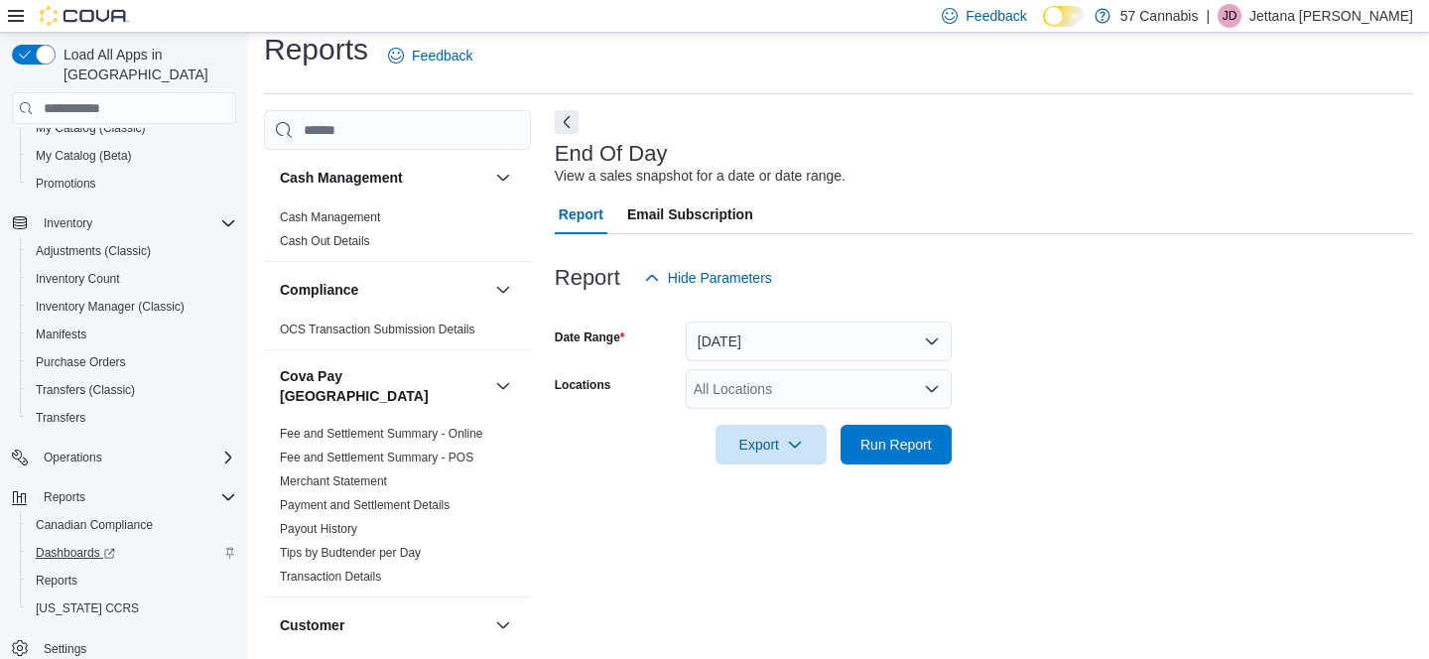
click at [65, 545] on span "Dashboards" at bounding box center [75, 553] width 79 height 16
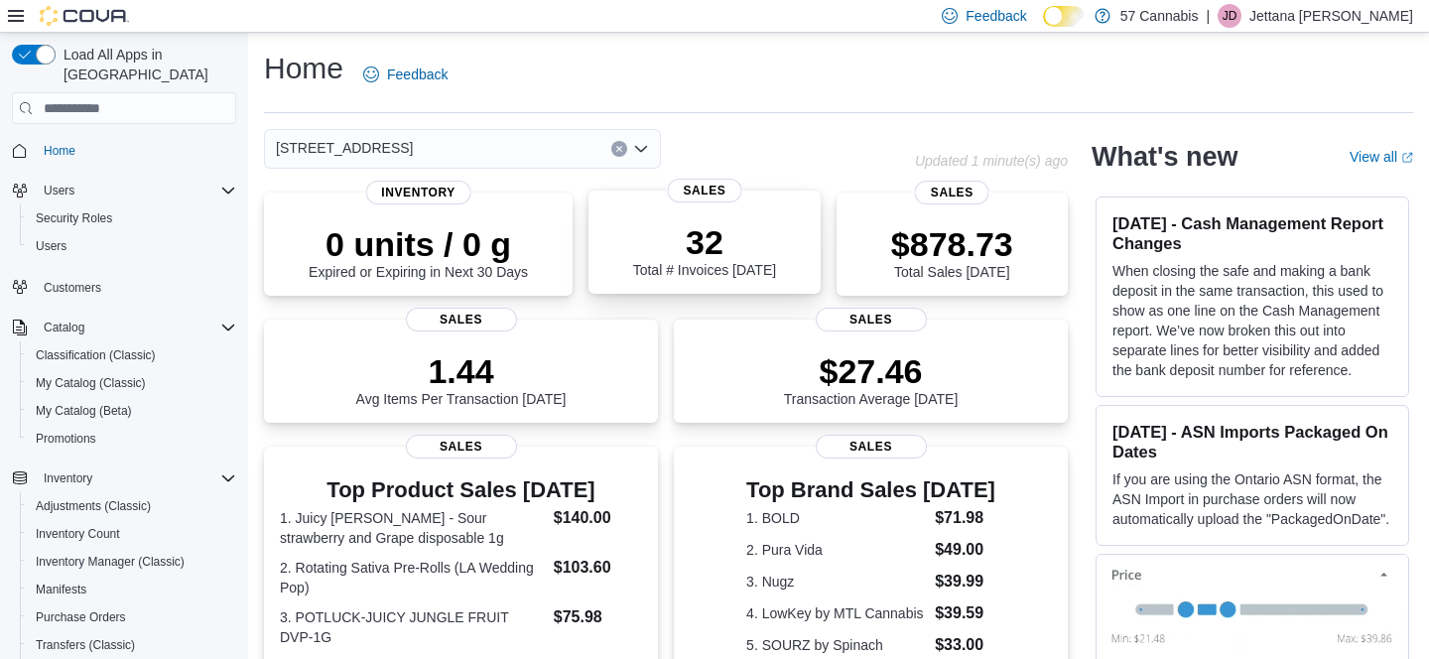
click at [712, 210] on div "32 Total # Invoices Today Sales" at bounding box center [703, 241] width 231 height 103
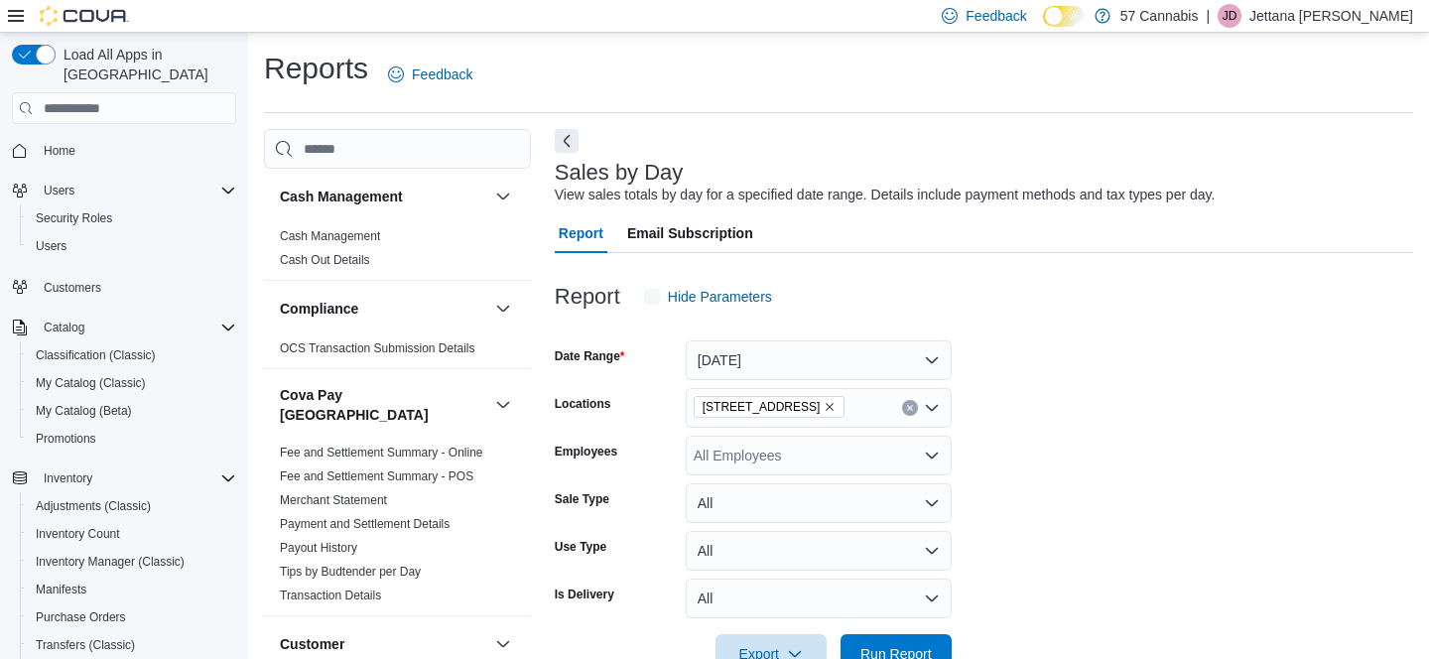
scroll to position [45, 0]
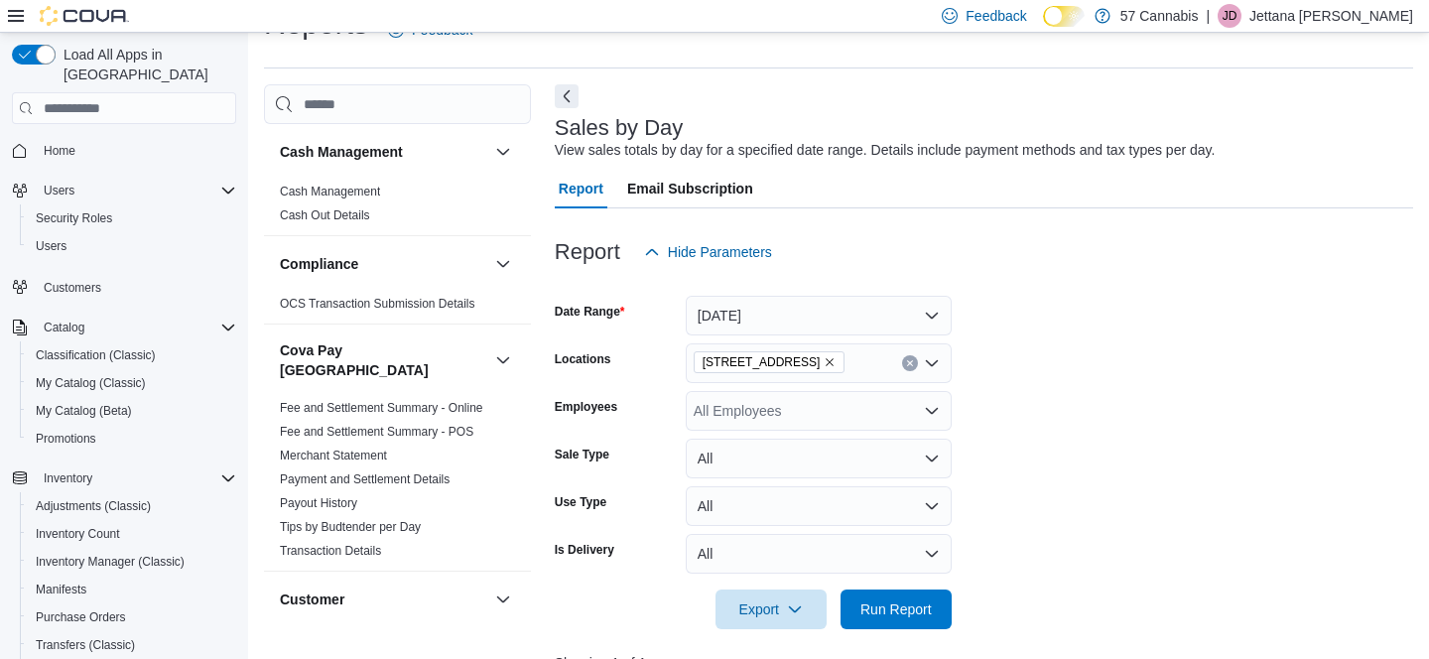
click at [842, 315] on button "[DATE]" at bounding box center [819, 316] width 266 height 40
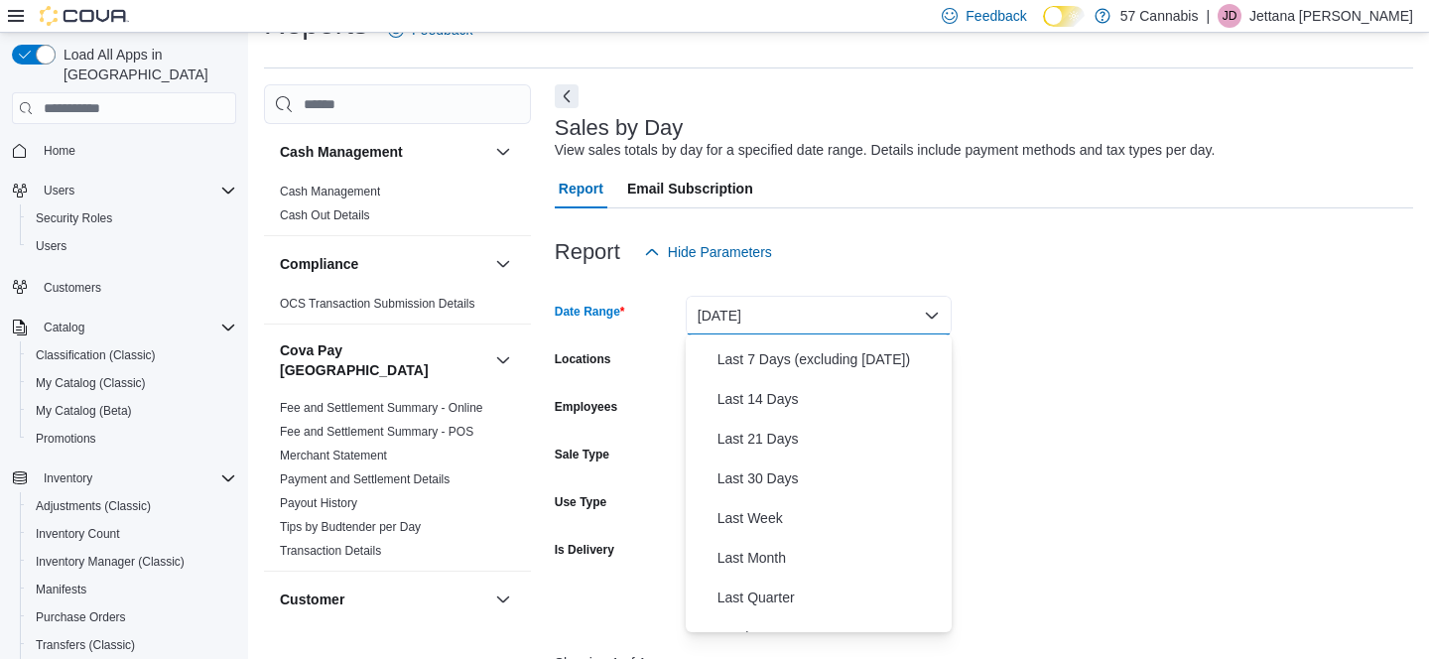
scroll to position [298, 0]
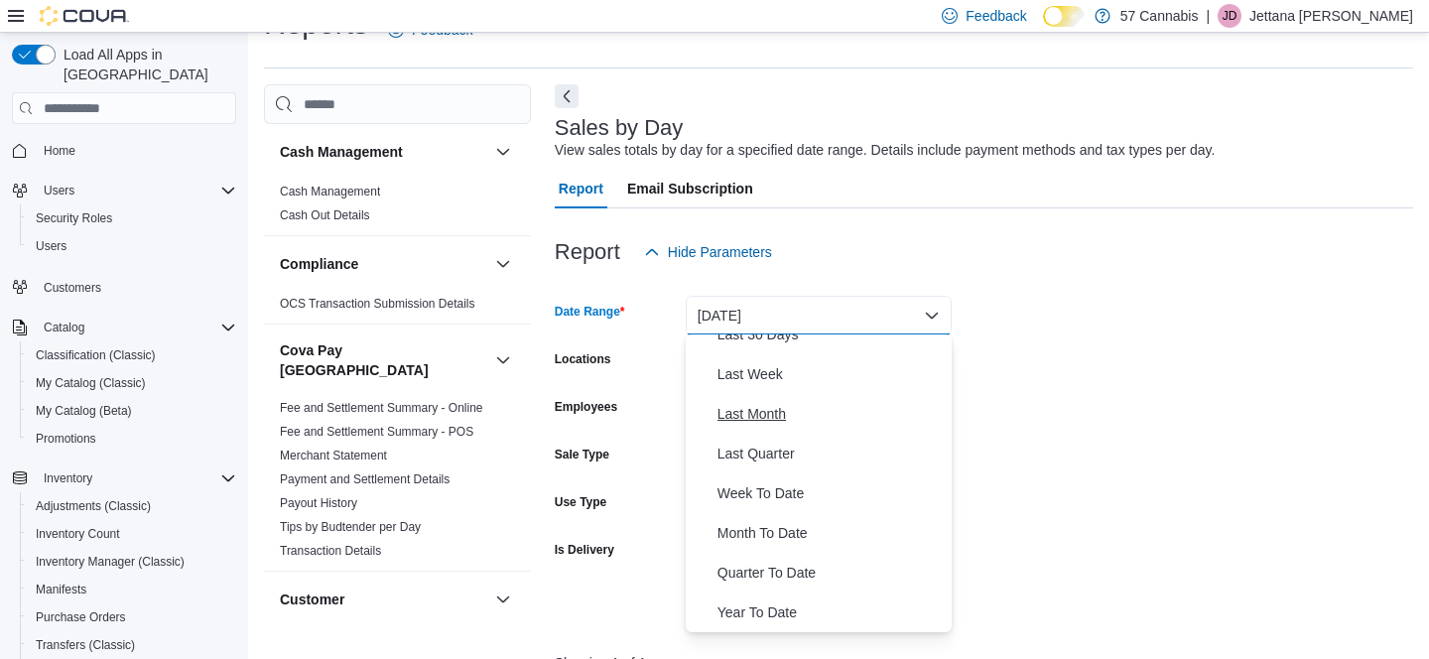
click at [781, 418] on span "Last Month" at bounding box center [830, 414] width 226 height 24
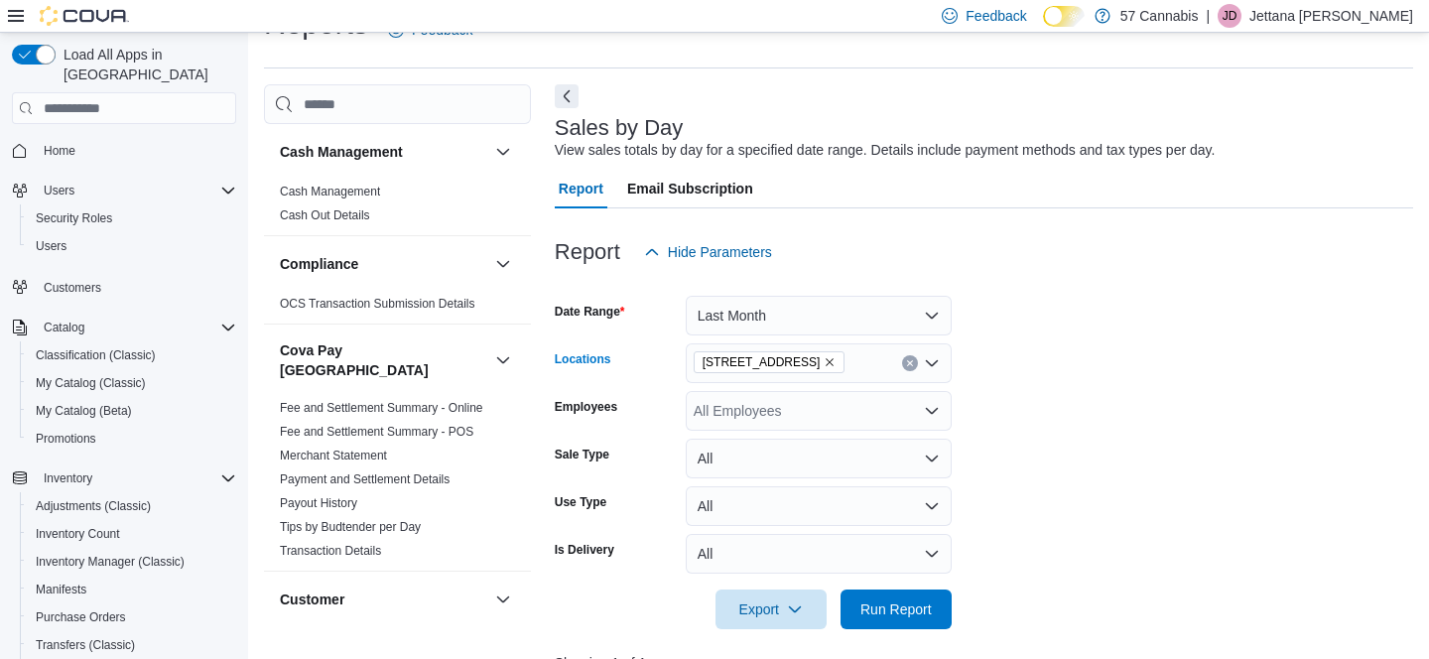
click at [827, 359] on span "[STREET_ADDRESS]" at bounding box center [770, 362] width 152 height 22
drag, startPoint x: 814, startPoint y: 362, endPoint x: 859, endPoint y: 364, distance: 45.7
click at [826, 362] on icon "Remove 1440 E. 57th Ave. from selection in this group" at bounding box center [830, 362] width 8 height 8
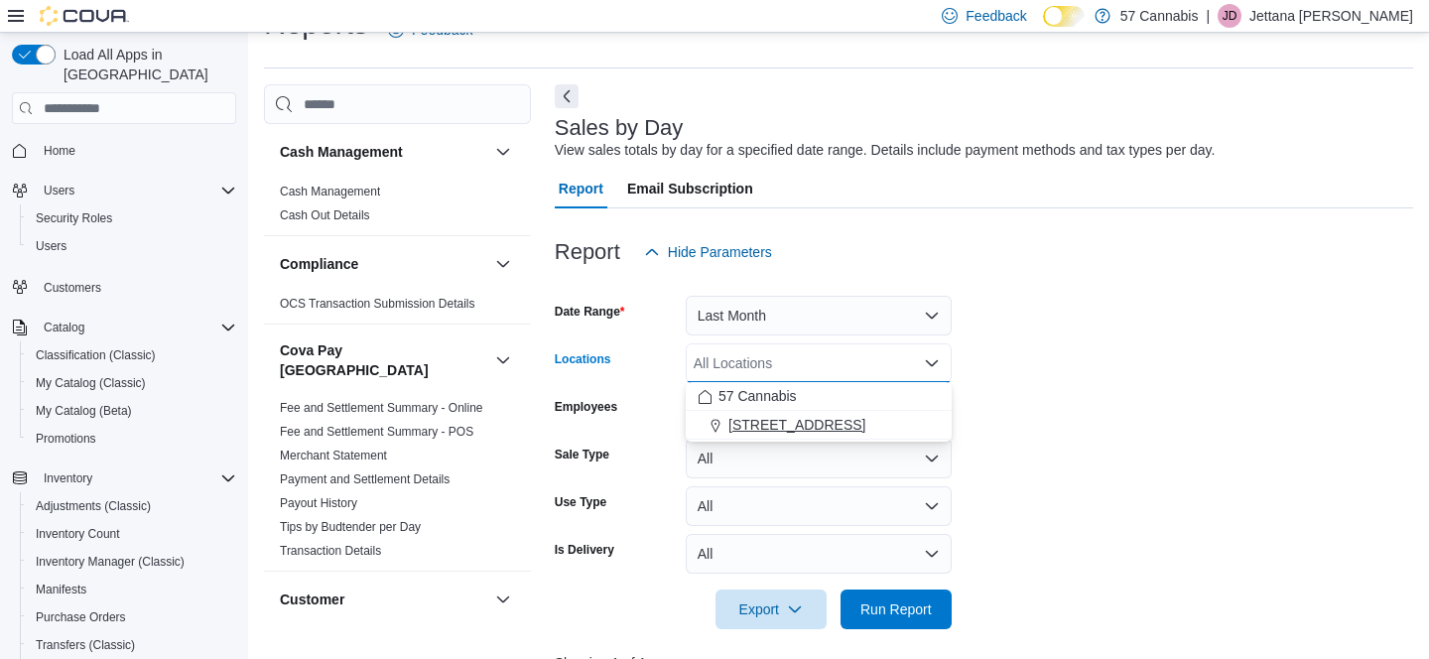
click at [812, 426] on span "[STREET_ADDRESS]" at bounding box center [796, 425] width 137 height 20
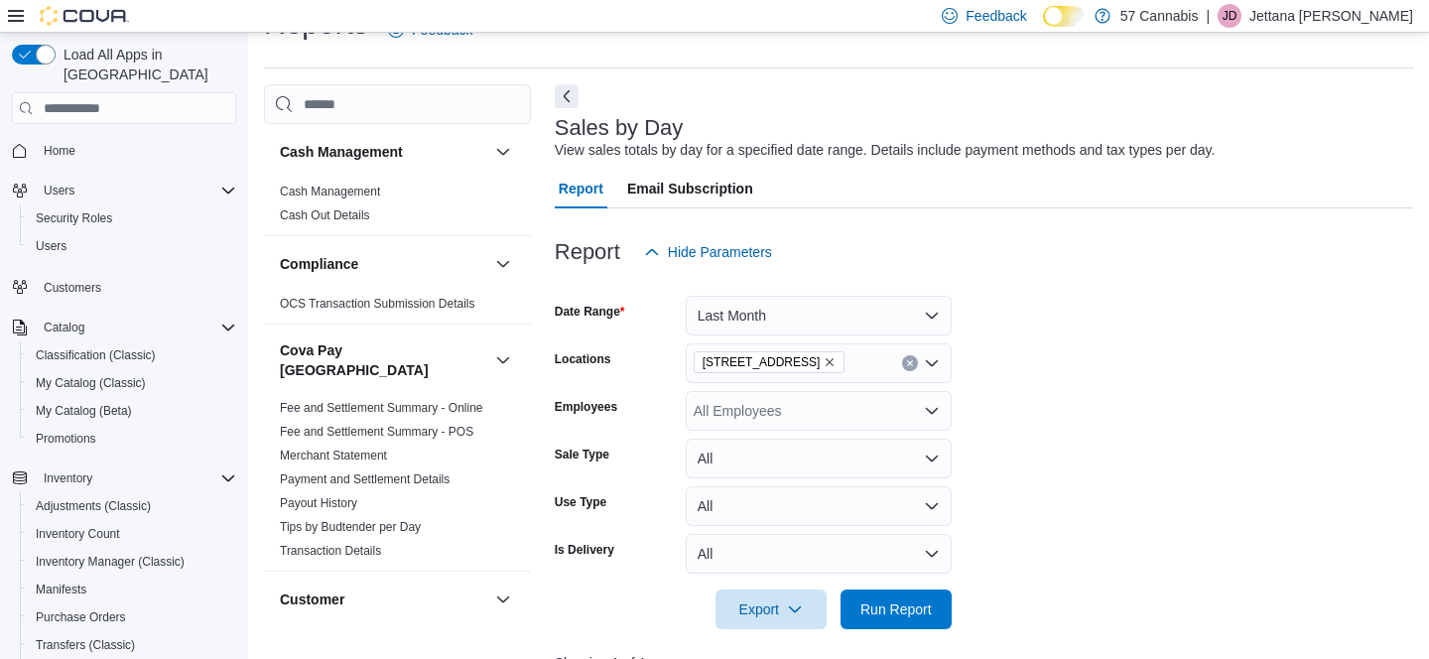
click at [823, 312] on button "Last Month" at bounding box center [819, 316] width 266 height 40
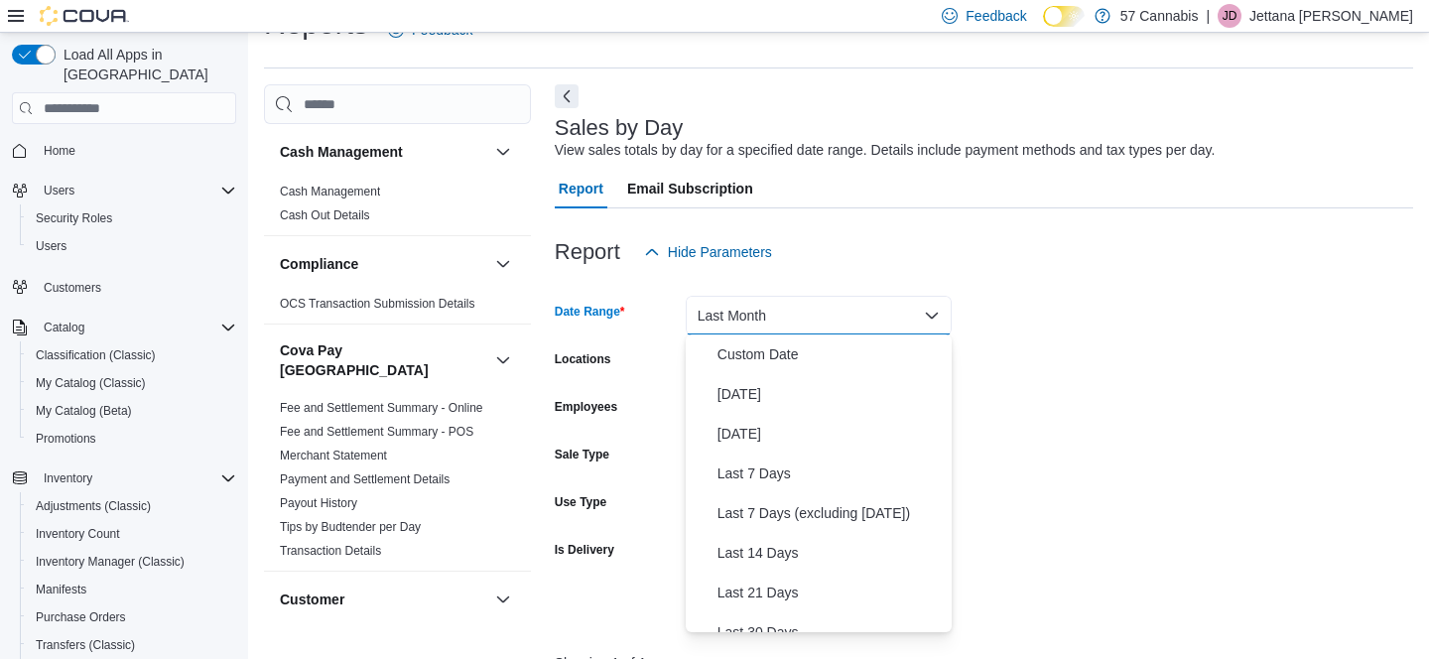
scroll to position [228, 0]
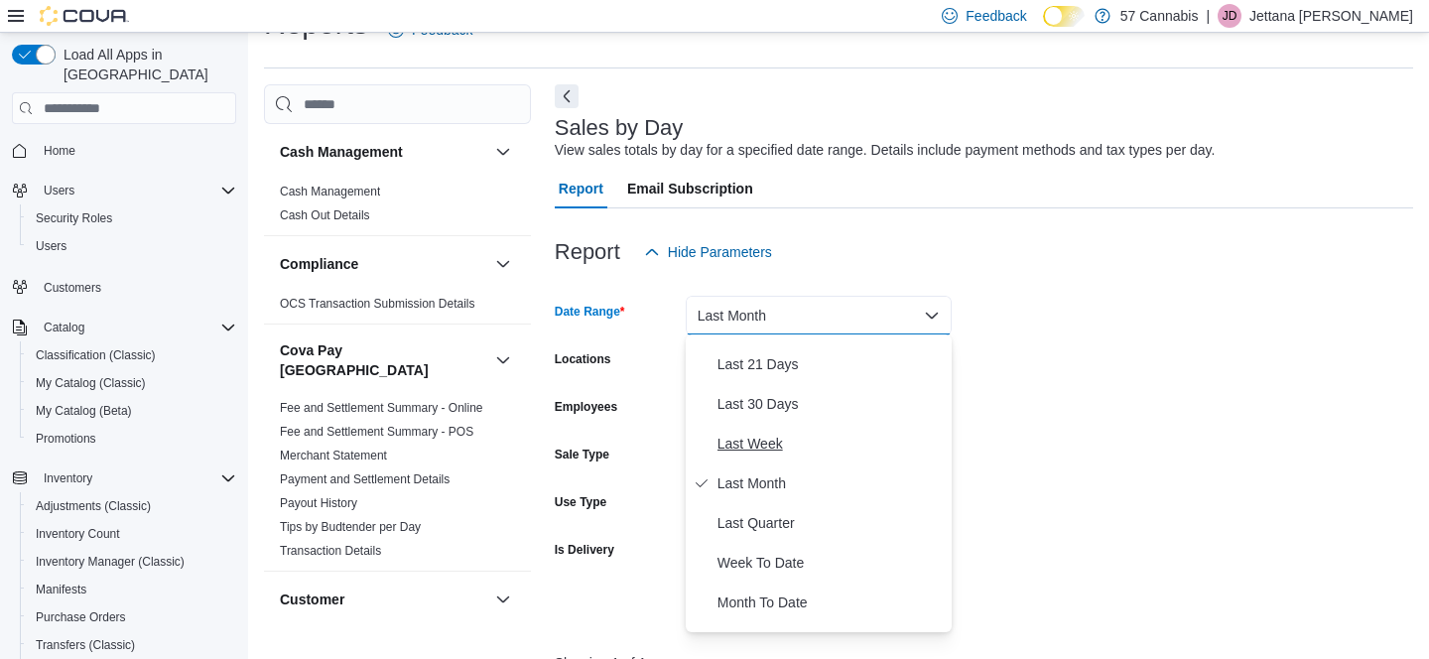
click at [799, 443] on span "Last Week" at bounding box center [830, 444] width 226 height 24
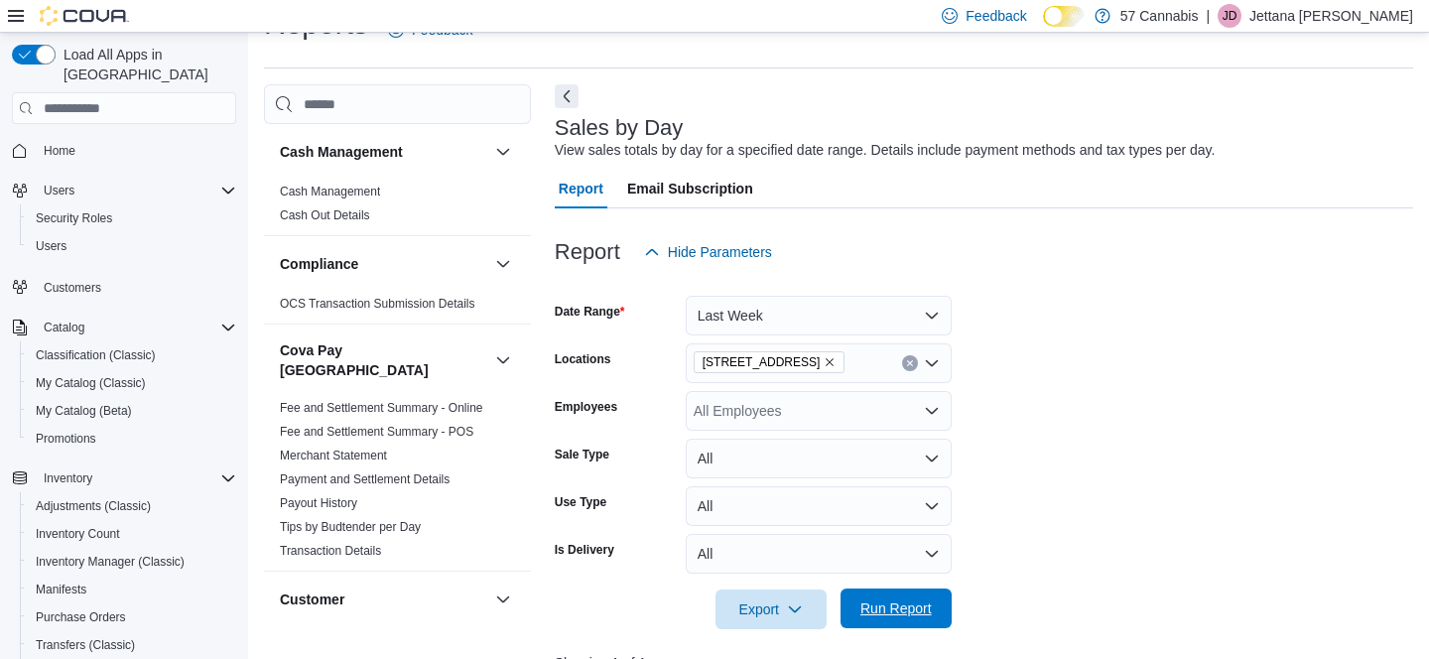
click at [914, 618] on span "Run Report" at bounding box center [895, 608] width 87 height 40
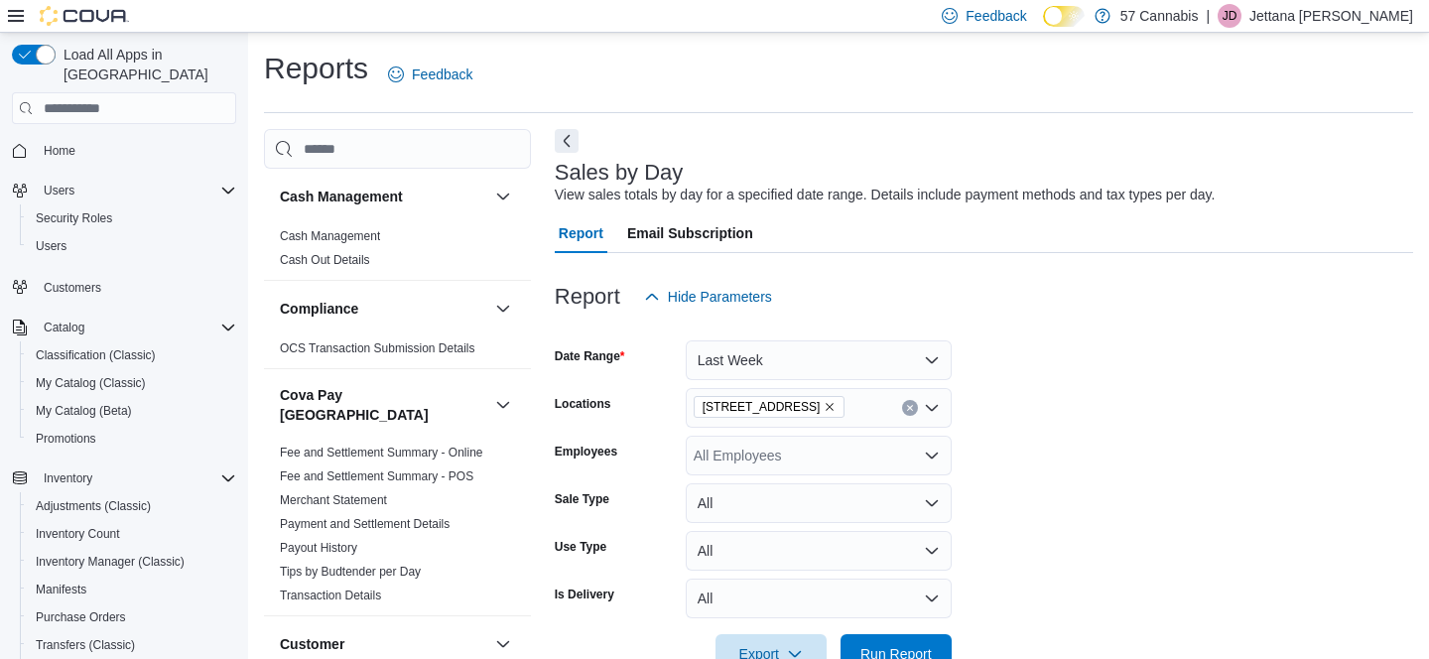
scroll to position [157, 0]
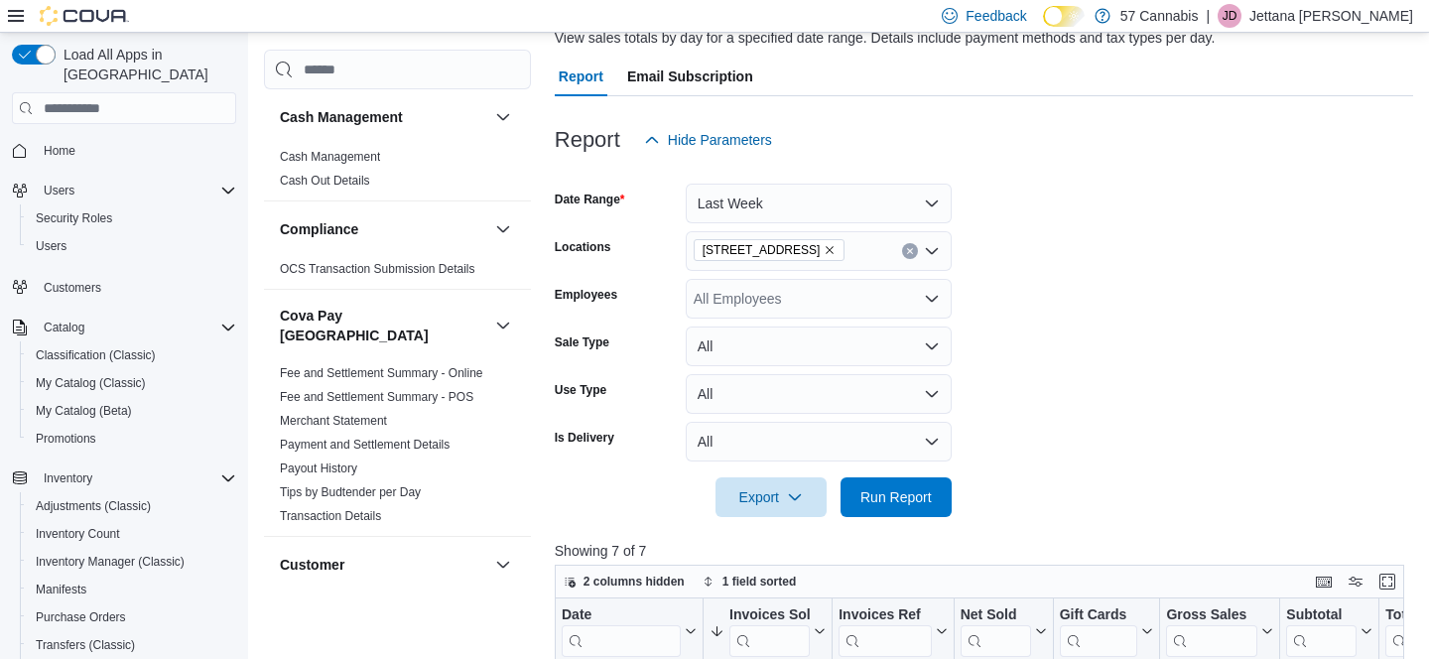
click at [742, 206] on button "Last Week" at bounding box center [819, 204] width 266 height 40
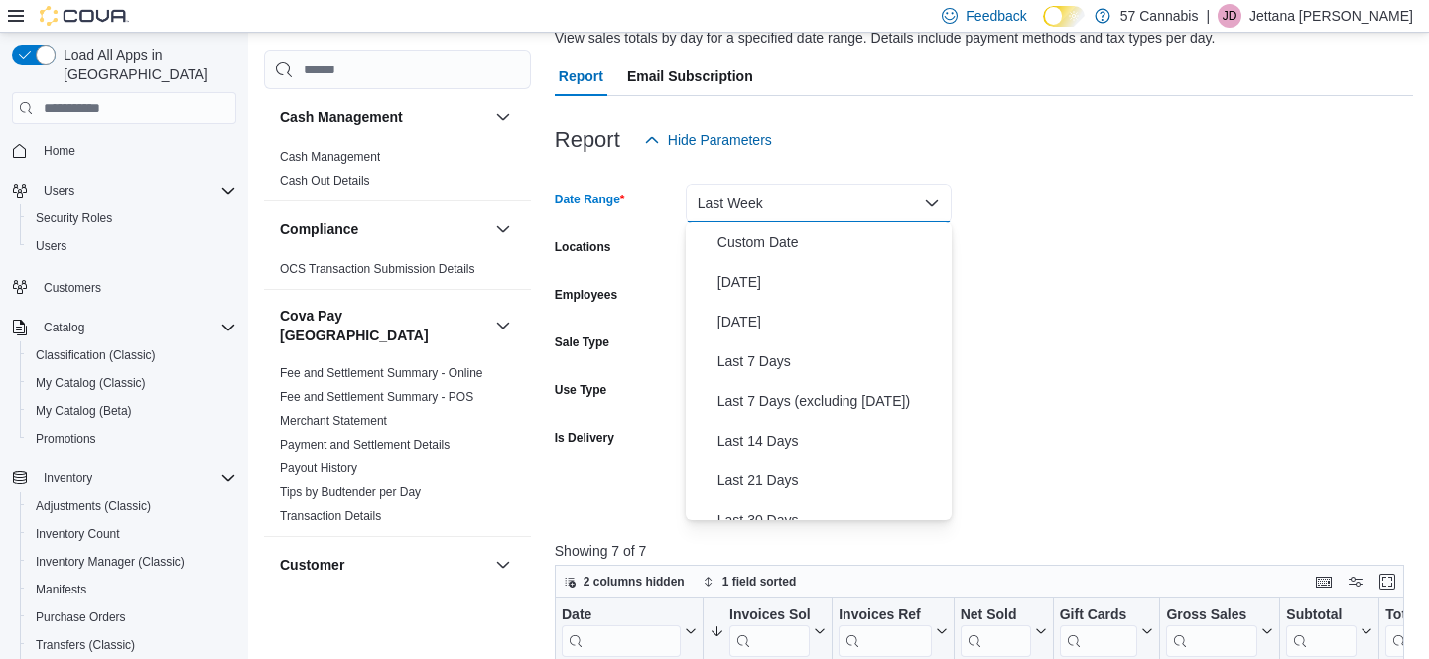
scroll to position [189, 0]
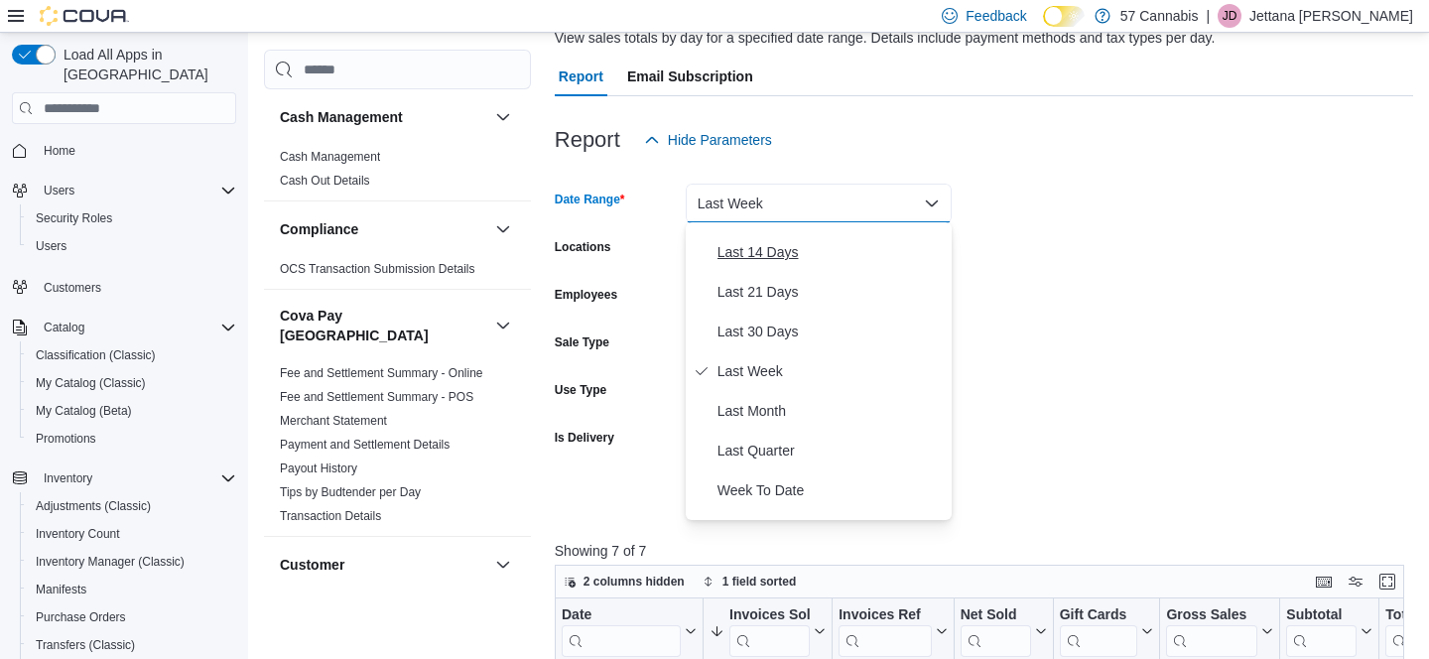
click at [750, 250] on span "Last 14 Days" at bounding box center [830, 252] width 226 height 24
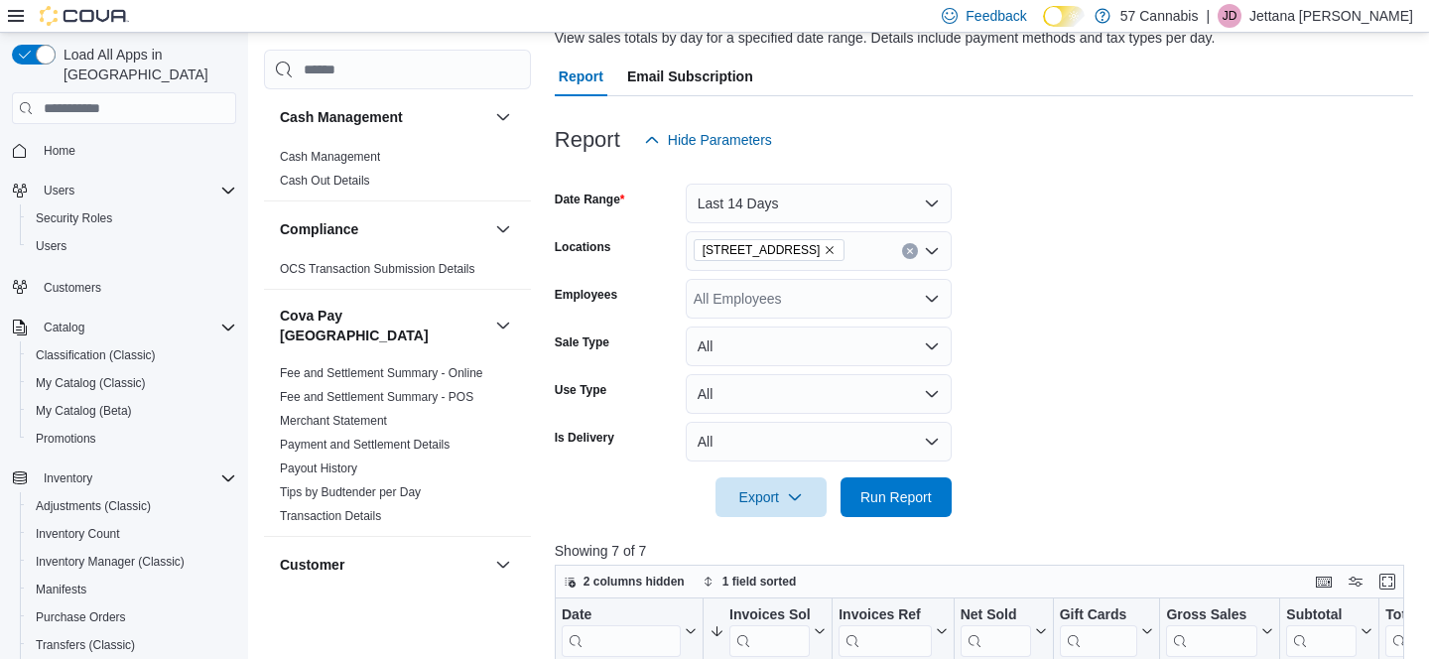
scroll to position [194, 0]
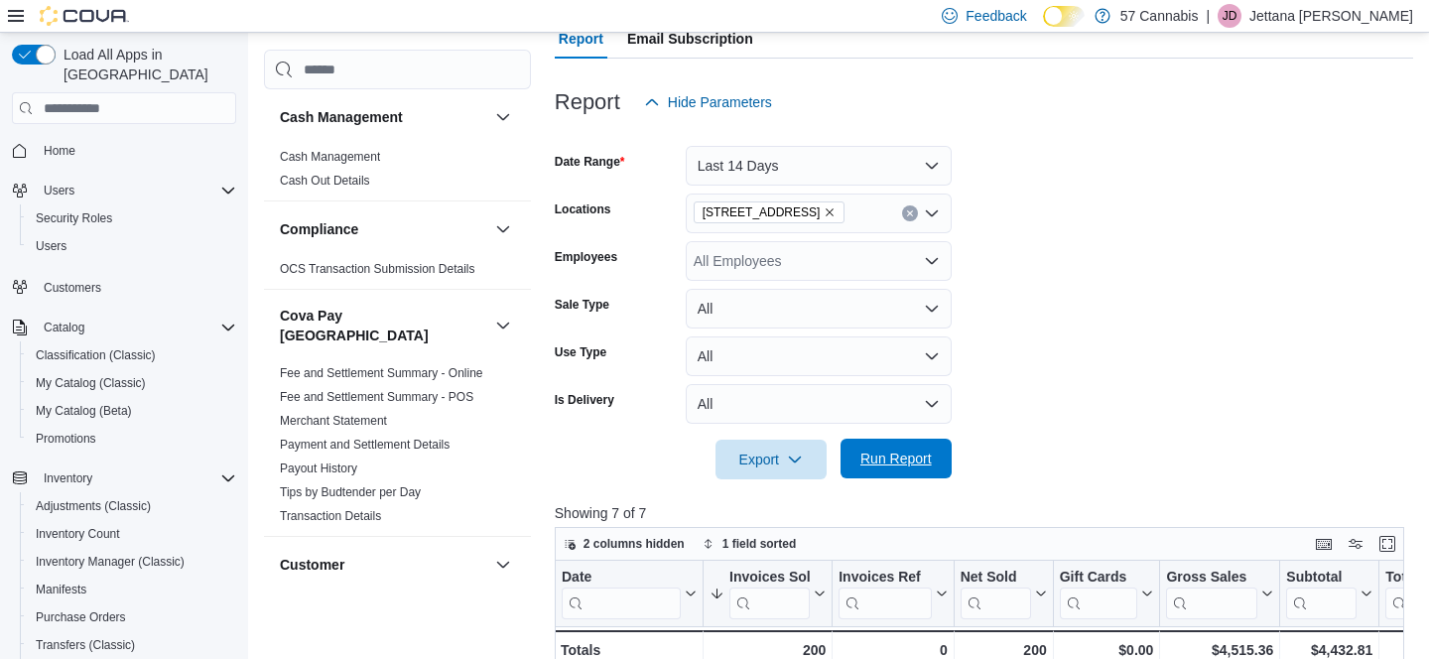
click at [859, 464] on span "Run Report" at bounding box center [895, 459] width 87 height 40
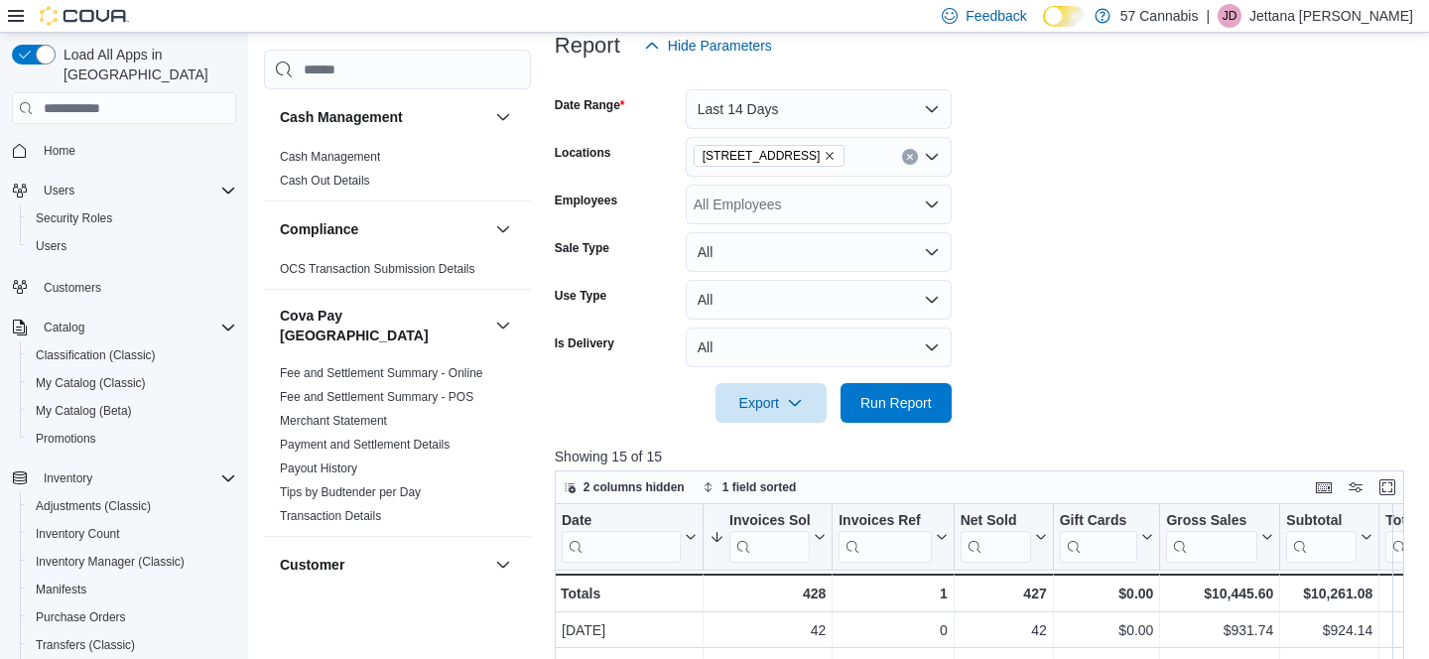
scroll to position [255, 0]
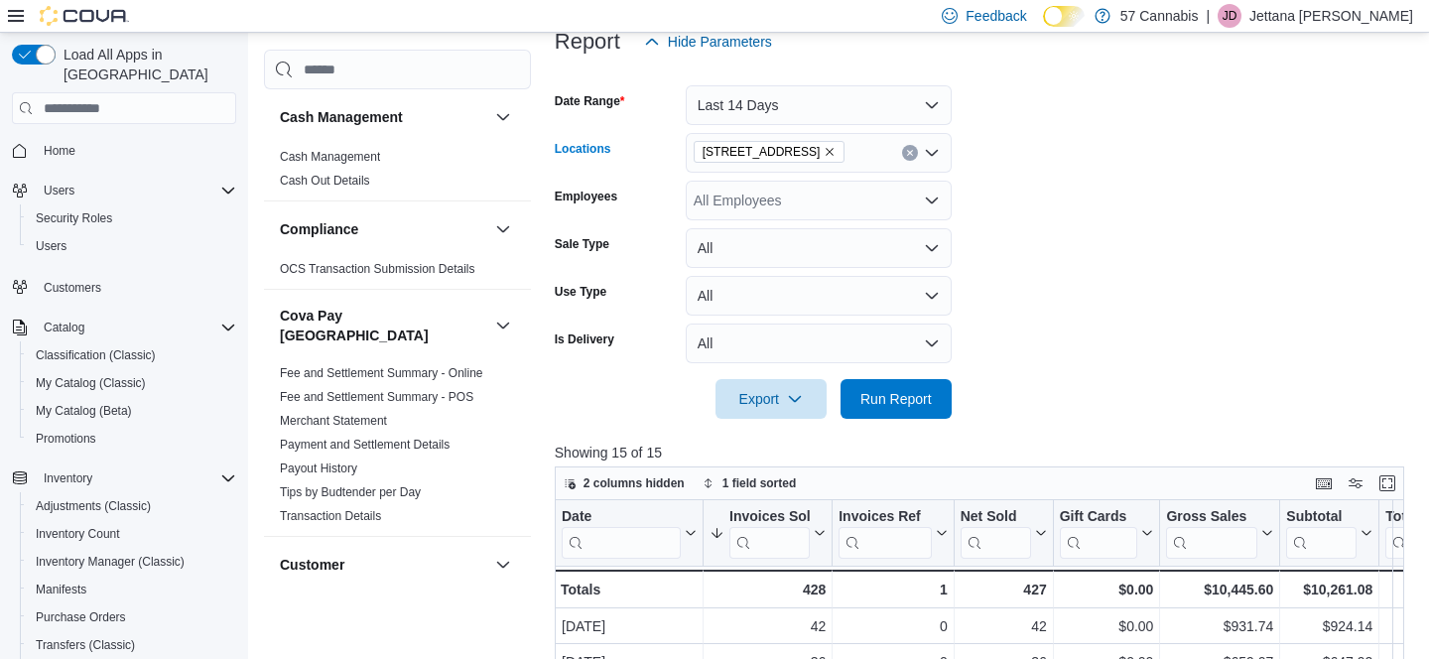
click at [823, 150] on icon "Remove 1440 E. 57th Ave. from selection in this group" at bounding box center [829, 152] width 12 height 12
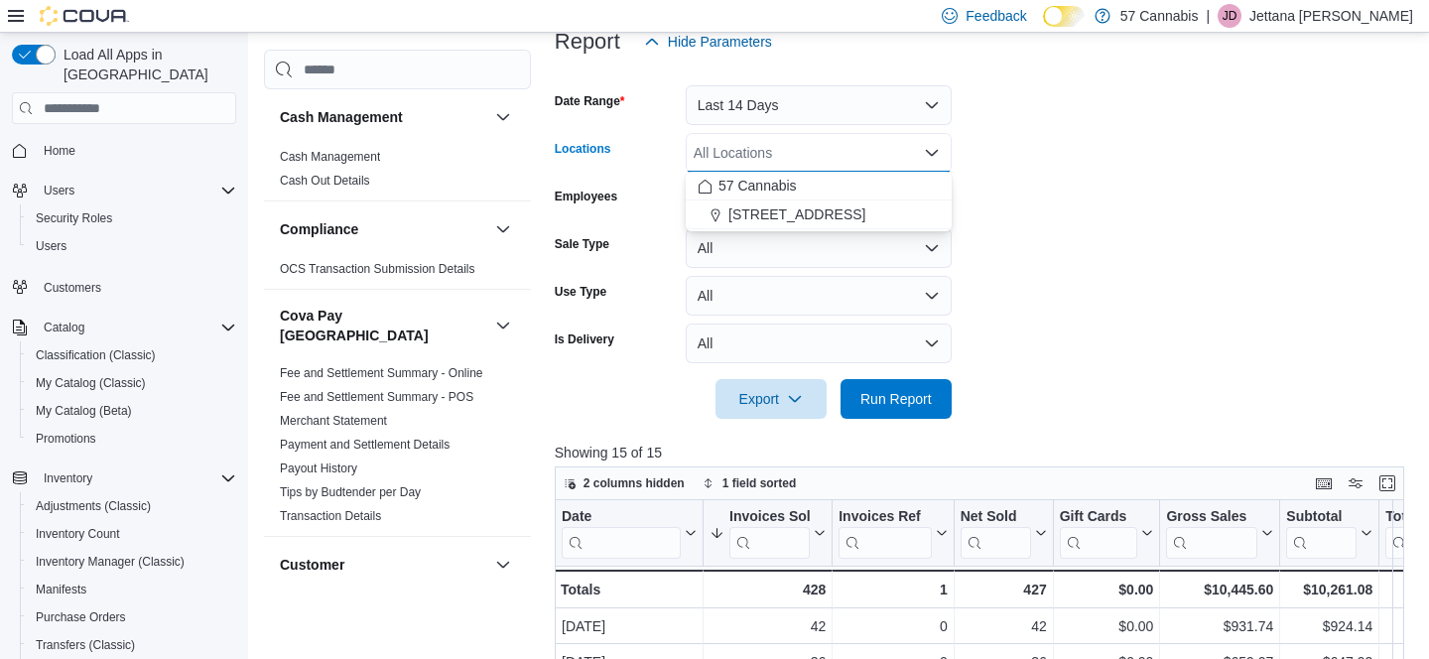
click at [811, 154] on div "All Locations Combo box. Selected. Combo box input. All Locations. Type some te…" at bounding box center [819, 153] width 266 height 40
drag, startPoint x: 769, startPoint y: 222, endPoint x: 791, endPoint y: 186, distance: 42.7
click at [769, 221] on span "[STREET_ADDRESS]" at bounding box center [796, 214] width 137 height 20
click at [789, 98] on button "Last 14 Days" at bounding box center [819, 105] width 266 height 40
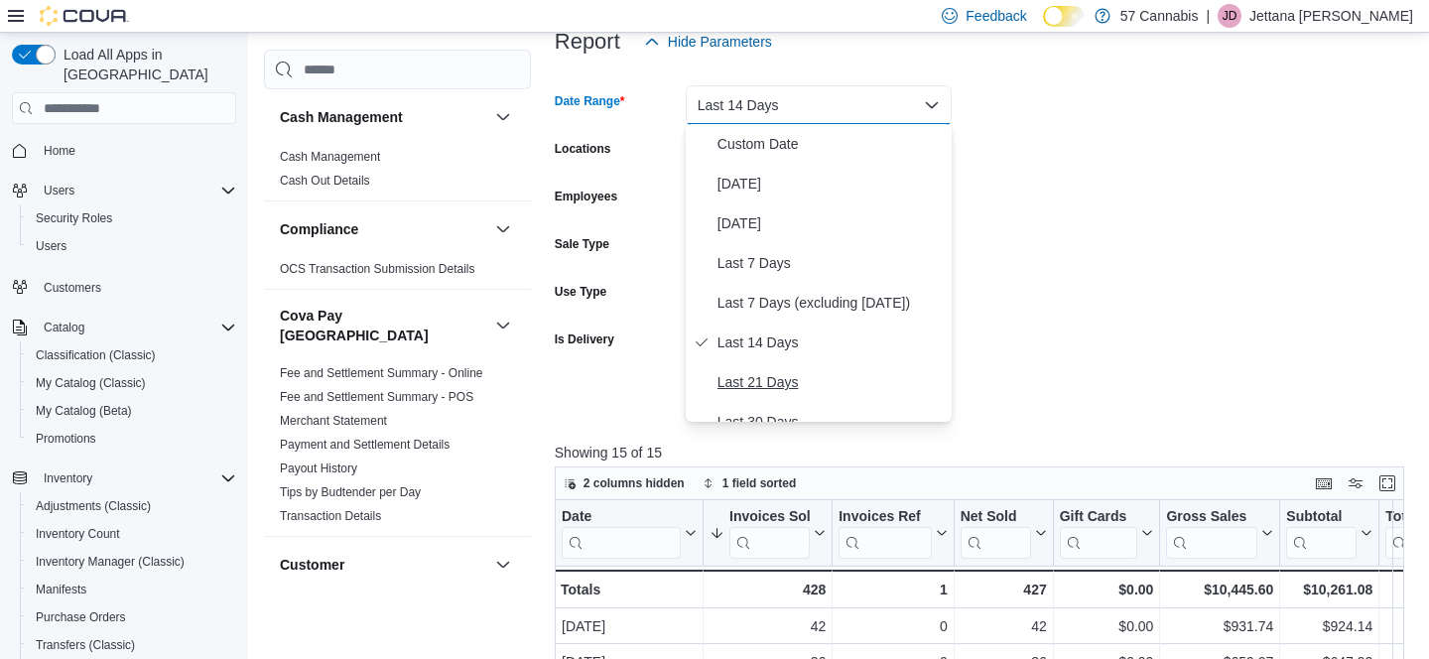
click at [778, 380] on span "Last 21 Days" at bounding box center [830, 382] width 226 height 24
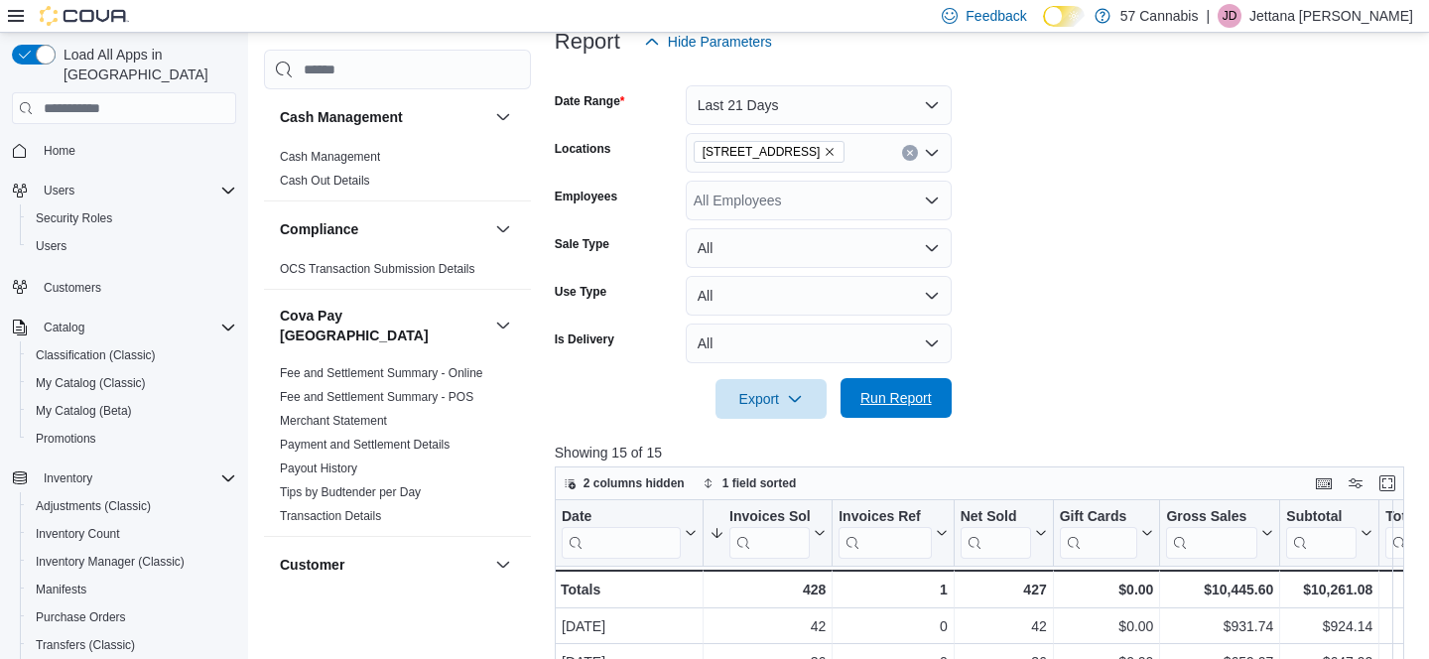
click at [876, 409] on span "Run Report" at bounding box center [895, 398] width 87 height 40
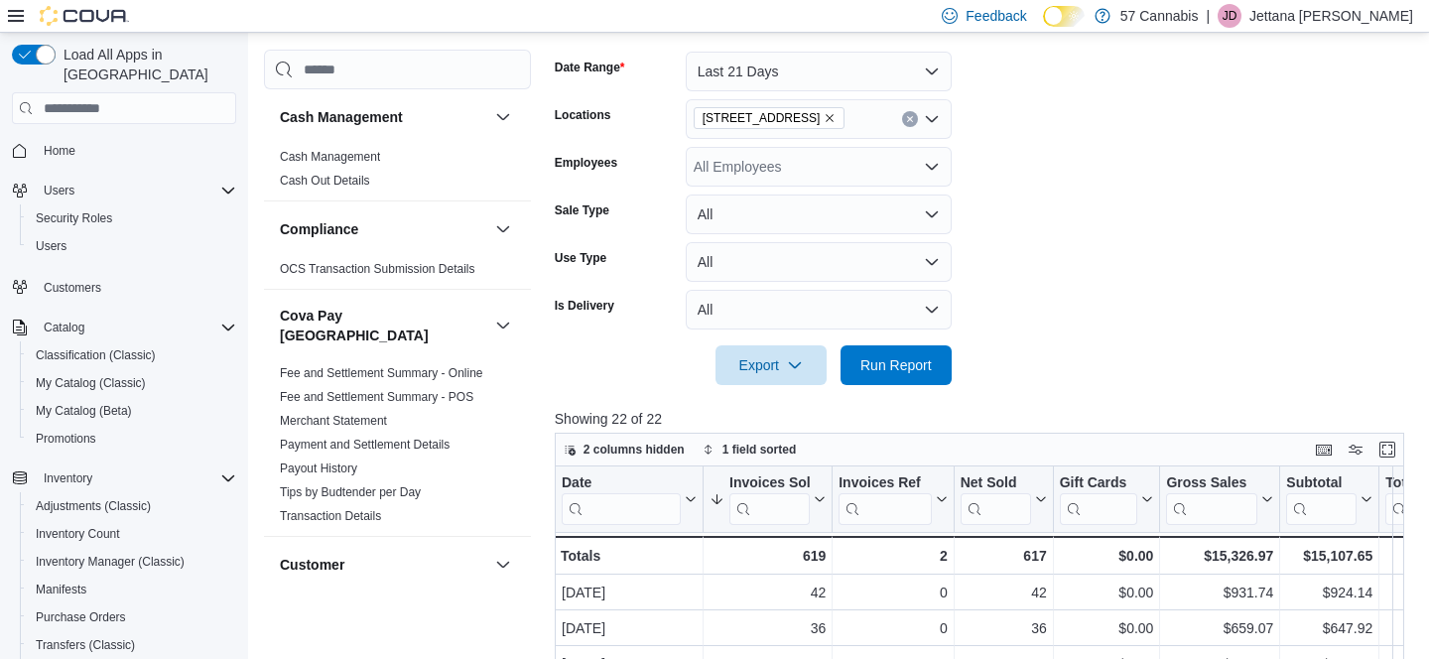
scroll to position [271, 0]
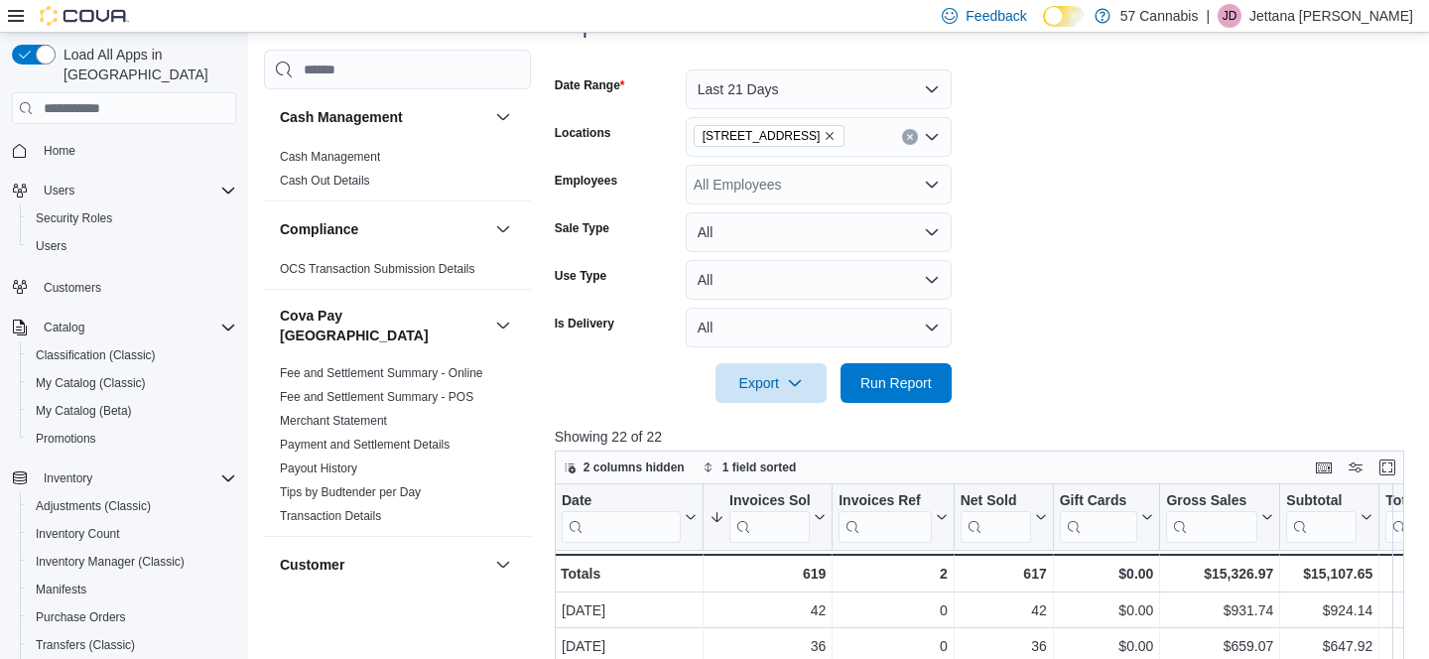
click at [799, 100] on button "Last 21 Days" at bounding box center [819, 89] width 266 height 40
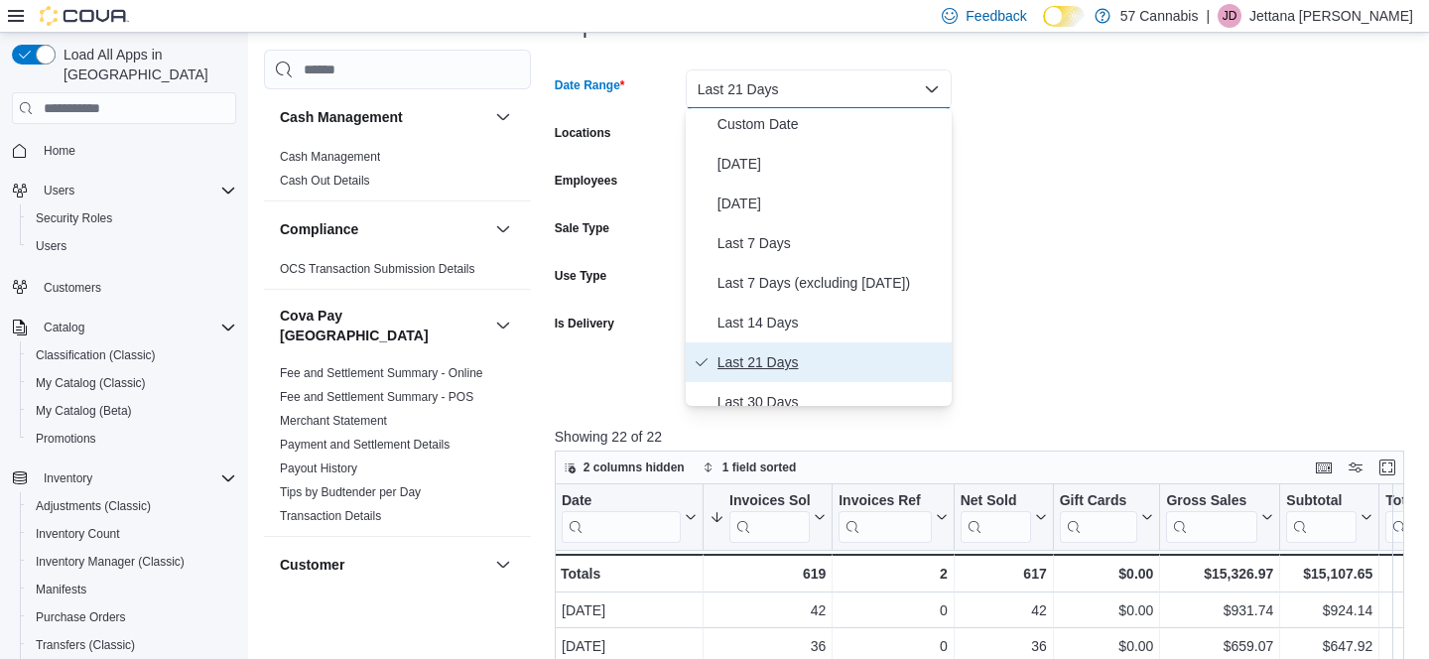
scroll to position [9, 0]
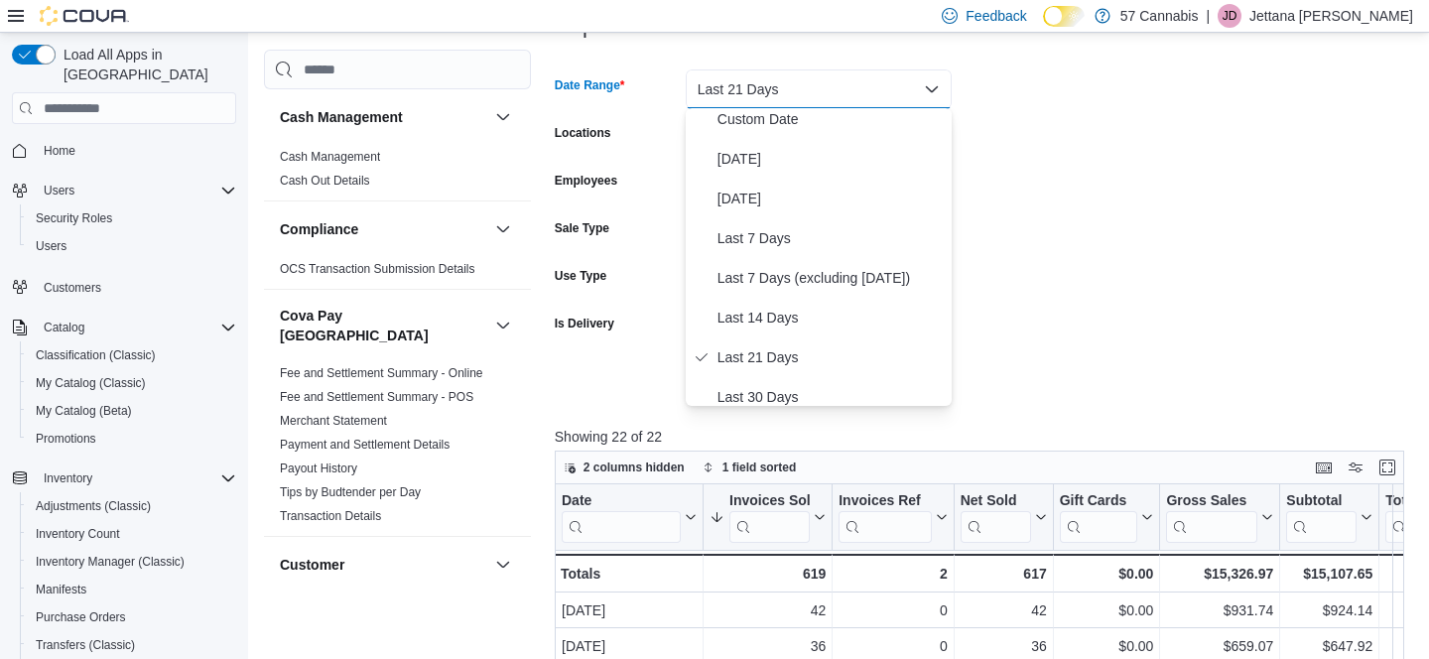
click at [772, 401] on span "Last 30 Days" at bounding box center [830, 397] width 226 height 24
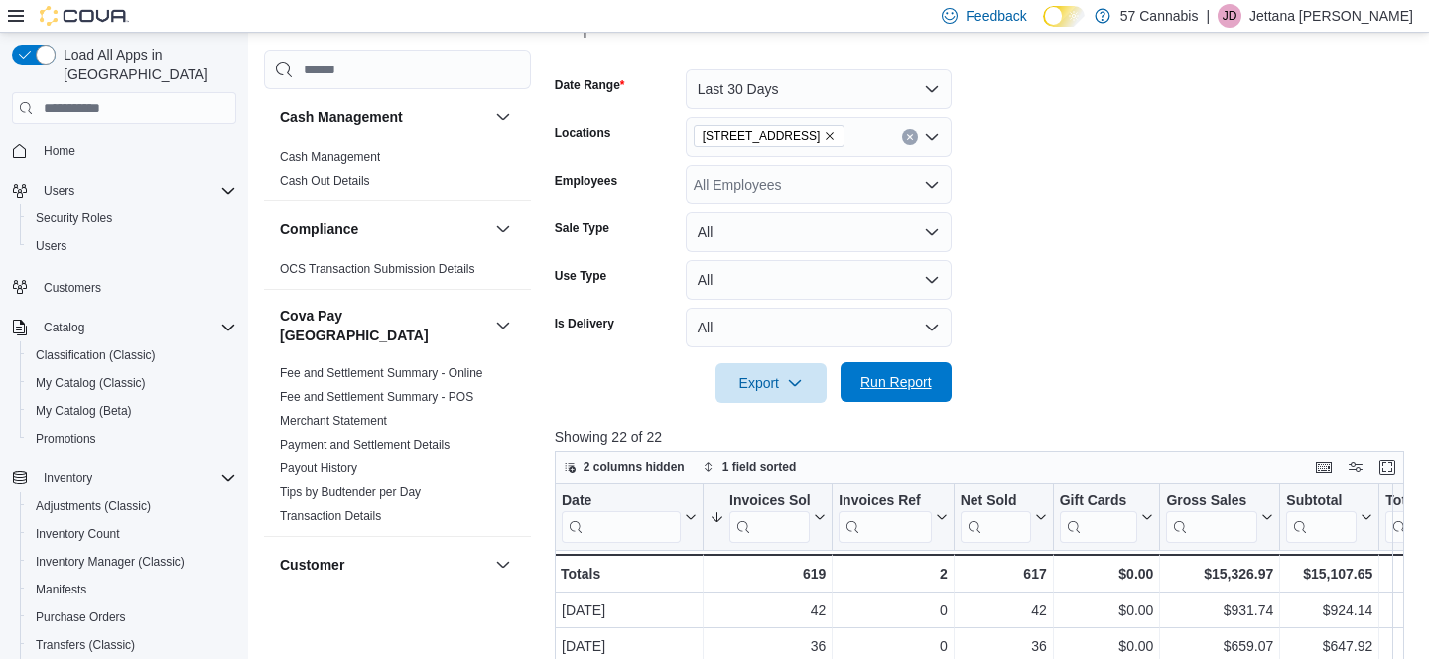
click at [889, 380] on span "Run Report" at bounding box center [895, 382] width 71 height 20
